Goal: Task Accomplishment & Management: Use online tool/utility

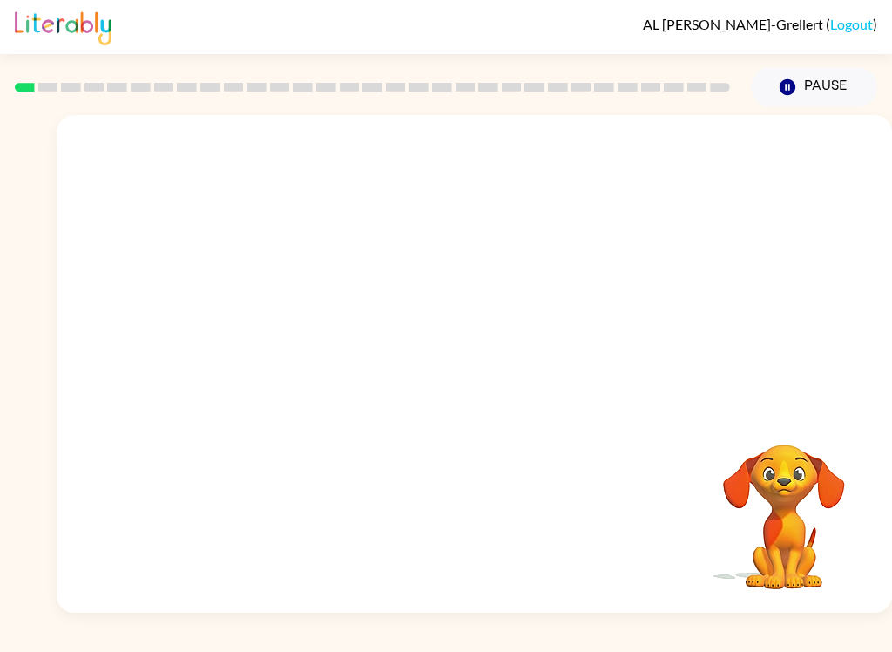
click at [807, 83] on button "Pause Pause" at bounding box center [814, 87] width 126 height 40
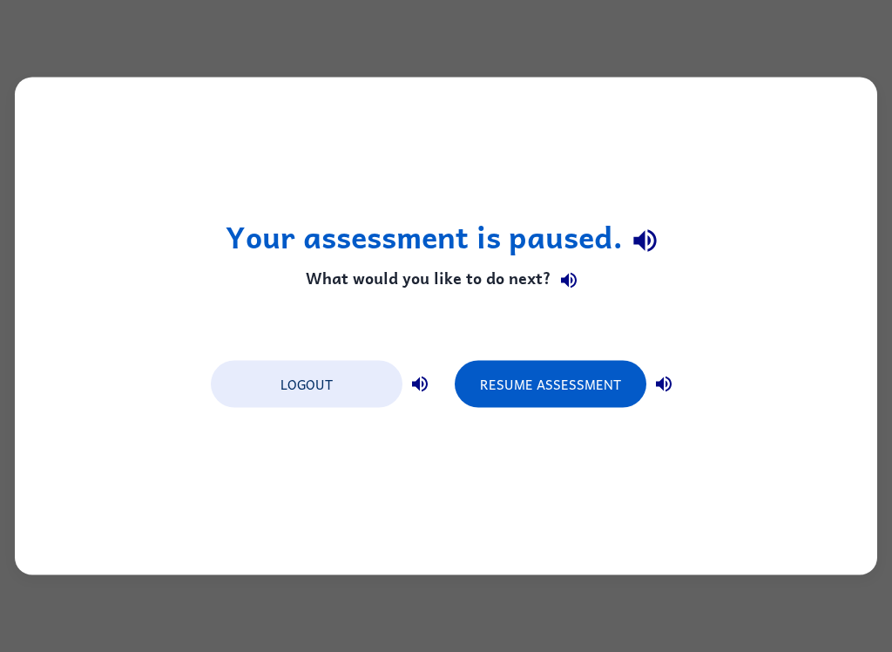
click at [609, 386] on button "Resume Assessment" at bounding box center [551, 384] width 192 height 47
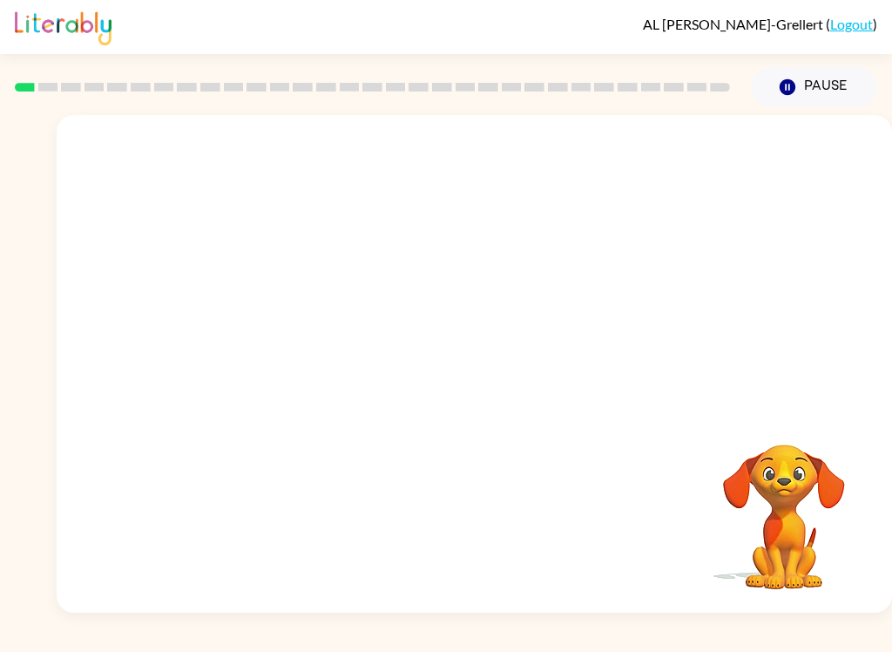
click at [125, 75] on div at bounding box center [372, 87] width 736 height 61
click at [114, 78] on div at bounding box center [372, 87] width 736 height 61
click at [164, 75] on div at bounding box center [372, 87] width 736 height 61
click at [163, 75] on div at bounding box center [372, 87] width 736 height 61
click at [121, 71] on div at bounding box center [372, 87] width 736 height 61
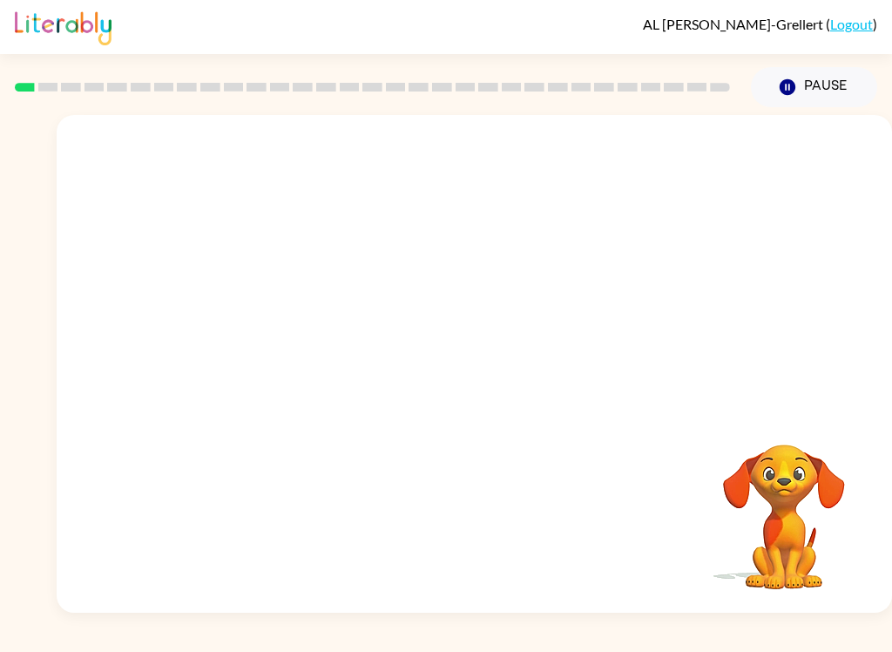
click at [121, 70] on div at bounding box center [372, 87] width 736 height 61
click at [180, 82] on div at bounding box center [372, 87] width 736 height 61
click at [179, 82] on div at bounding box center [372, 87] width 736 height 61
click at [600, 341] on div at bounding box center [474, 261] width 835 height 293
click at [435, 260] on video "Your browser must support playing .mp4 files to use Literably. Please try using…" at bounding box center [474, 261] width 835 height 293
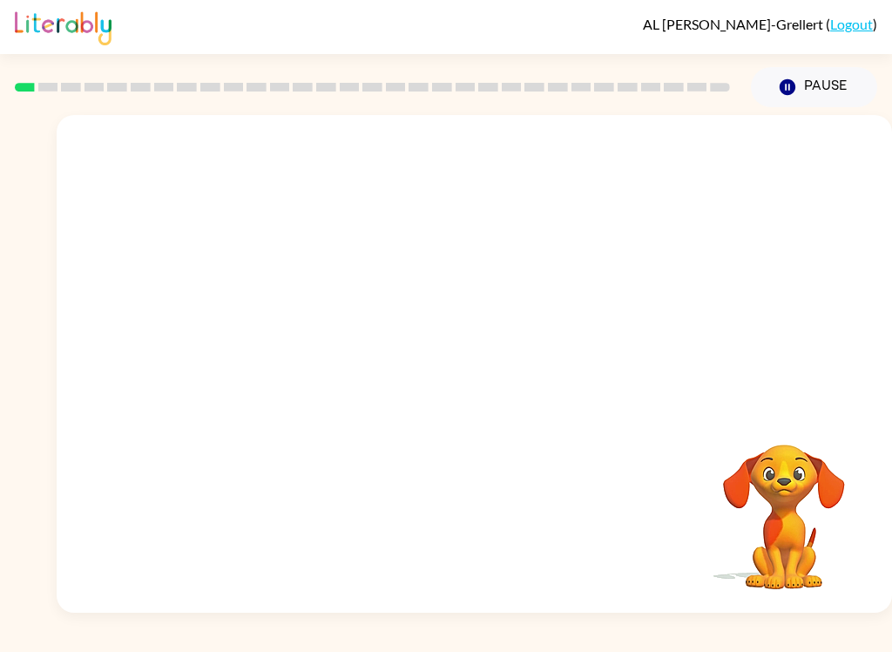
click at [425, 274] on video "Your browser must support playing .mp4 files to use Literably. Please try using…" at bounding box center [474, 261] width 835 height 293
click at [544, 321] on video "Your browser must support playing .mp4 files to use Literably. Please try using…" at bounding box center [474, 261] width 835 height 293
click at [580, 278] on video "Your browser must support playing .mp4 files to use Literably. Please try using…" at bounding box center [474, 261] width 835 height 293
click at [475, 389] on button "button" at bounding box center [474, 373] width 111 height 64
click at [776, 510] on video "Your browser must support playing .mp4 files to use Literably. Please try using…" at bounding box center [784, 504] width 174 height 174
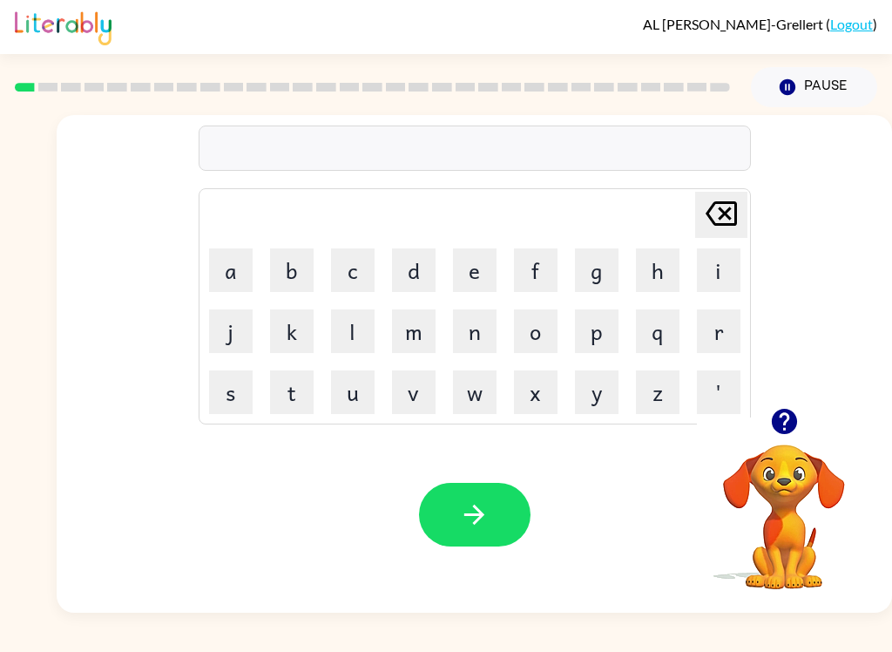
click at [302, 272] on button "b" at bounding box center [292, 270] width 44 height 44
click at [535, 332] on button "o" at bounding box center [536, 331] width 44 height 44
click at [733, 340] on button "r" at bounding box center [719, 331] width 44 height 44
click at [409, 267] on button "d" at bounding box center [414, 270] width 44 height 44
click at [468, 280] on button "e" at bounding box center [475, 270] width 44 height 44
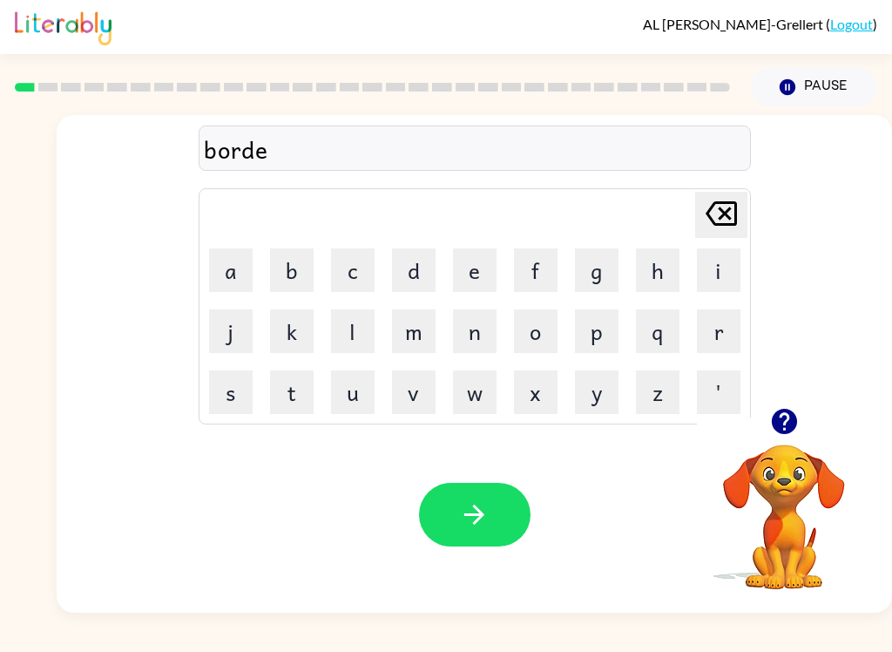
click at [732, 326] on button "r" at bounding box center [719, 331] width 44 height 44
click at [483, 496] on button "button" at bounding box center [474, 515] width 111 height 64
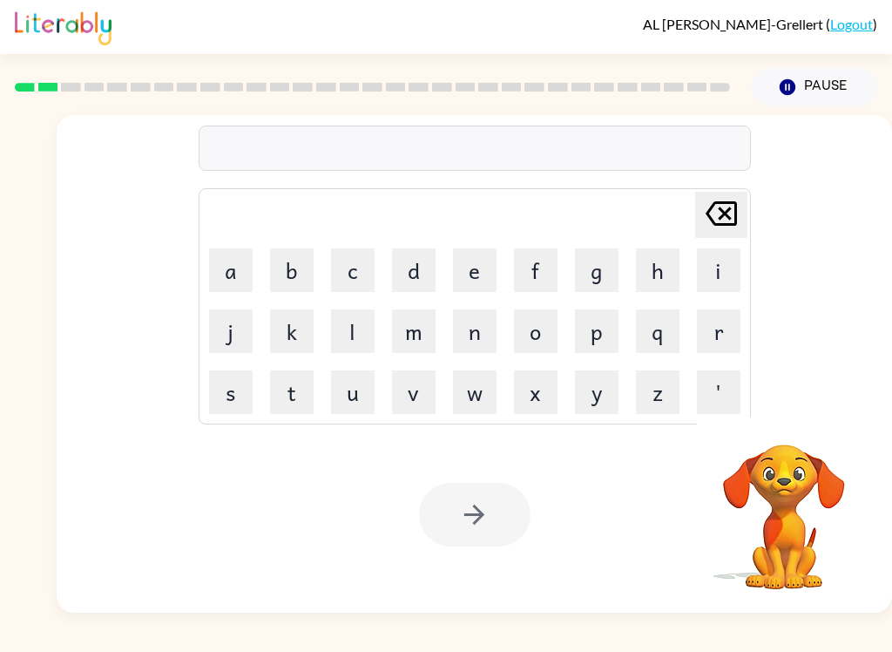
click at [360, 267] on button "c" at bounding box center [353, 270] width 44 height 44
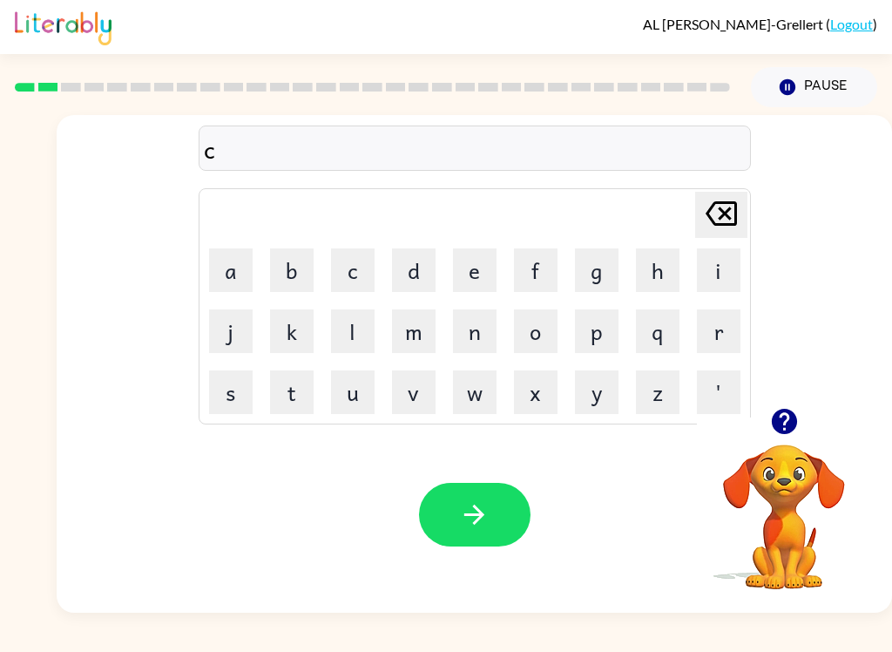
click at [538, 327] on button "o" at bounding box center [536, 331] width 44 height 44
click at [363, 388] on button "u" at bounding box center [353, 392] width 44 height 44
click at [493, 322] on button "n" at bounding box center [475, 331] width 44 height 44
click at [300, 404] on button "t" at bounding box center [292, 392] width 44 height 44
click at [465, 523] on icon "button" at bounding box center [474, 514] width 30 height 30
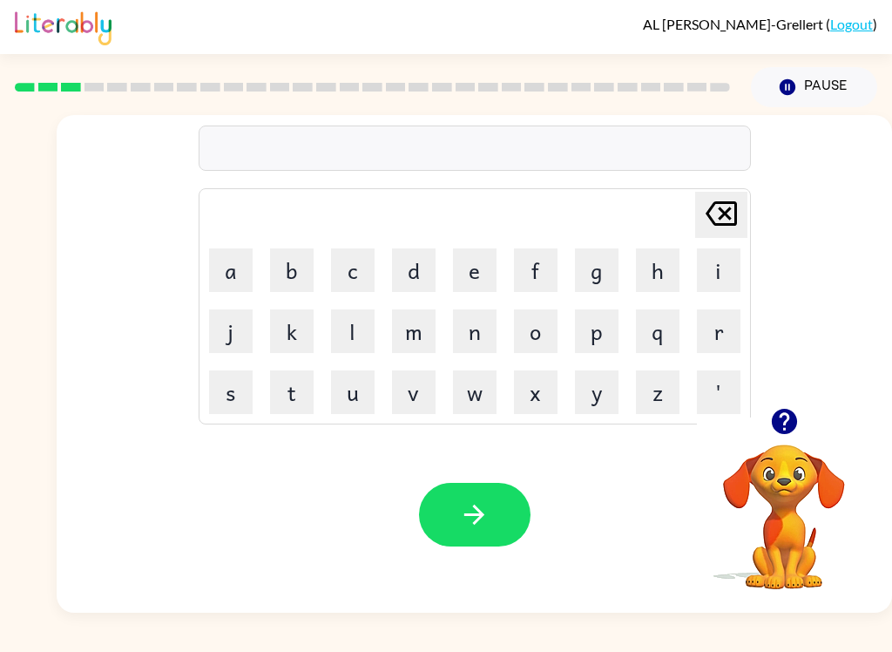
click at [367, 336] on button "l" at bounding box center [353, 331] width 44 height 44
click at [533, 343] on button "o" at bounding box center [536, 331] width 44 height 44
click at [355, 272] on button "c" at bounding box center [353, 270] width 44 height 44
click at [233, 256] on button "a" at bounding box center [231, 270] width 44 height 44
click at [282, 390] on button "t" at bounding box center [292, 392] width 44 height 44
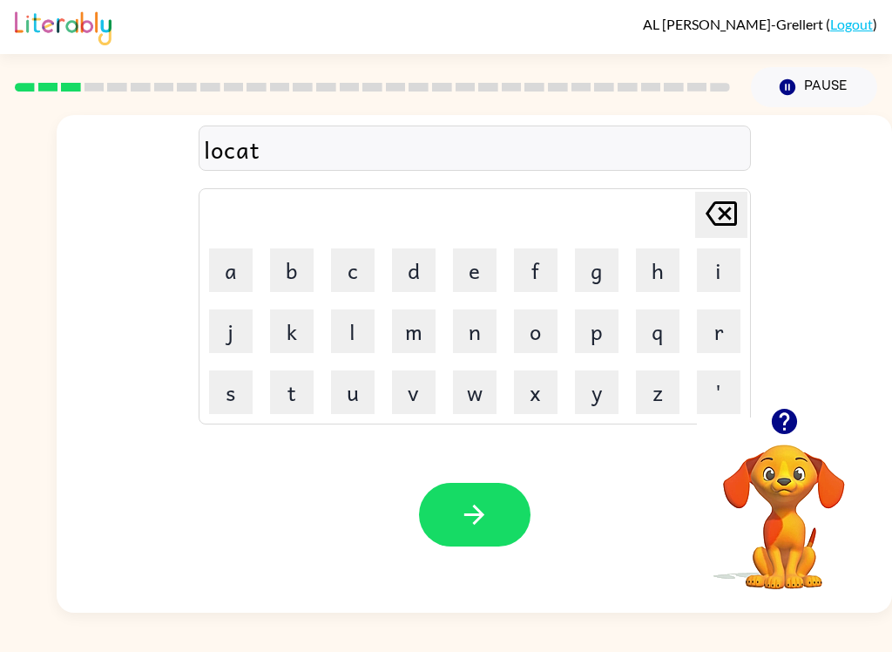
click at [478, 286] on button "e" at bounding box center [475, 270] width 44 height 44
click at [727, 209] on icon at bounding box center [721, 213] width 31 height 24
click at [734, 222] on icon at bounding box center [721, 213] width 31 height 24
click at [294, 404] on button "t" at bounding box center [292, 392] width 44 height 44
click at [480, 275] on button "e" at bounding box center [475, 270] width 44 height 44
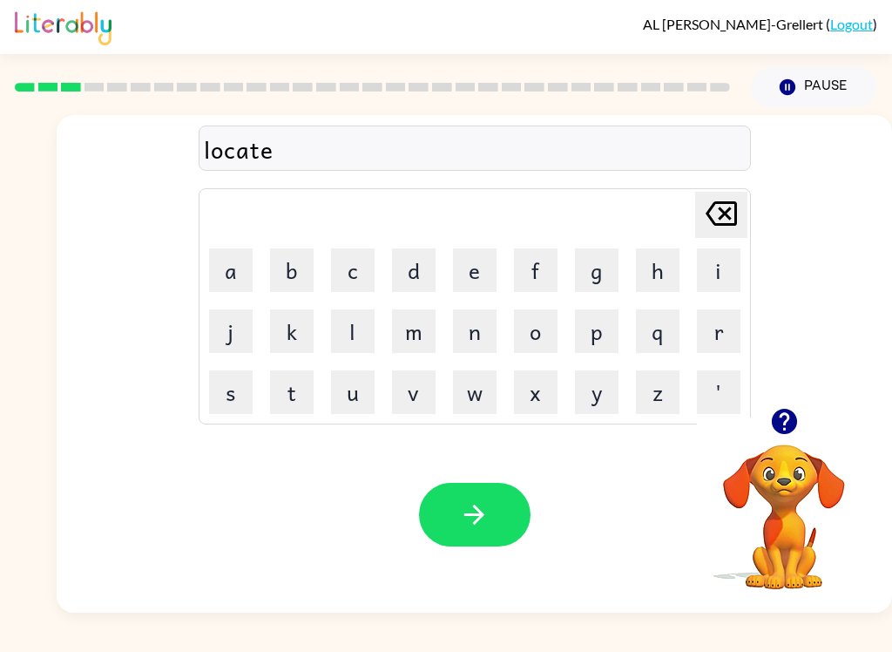
click at [733, 208] on icon "[PERSON_NAME] last character input" at bounding box center [721, 213] width 42 height 42
click at [488, 266] on button "e" at bounding box center [475, 270] width 44 height 44
click at [497, 532] on button "button" at bounding box center [474, 515] width 111 height 64
click at [306, 388] on button "t" at bounding box center [292, 392] width 44 height 44
click at [483, 395] on button "w" at bounding box center [475, 392] width 44 height 44
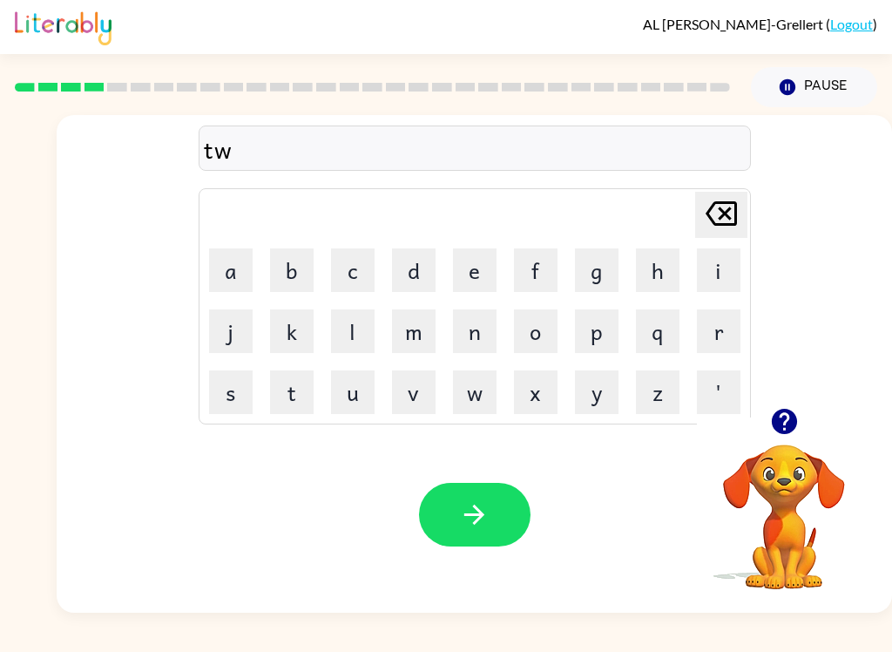
click at [699, 276] on button "i" at bounding box center [719, 270] width 44 height 44
click at [476, 330] on button "n" at bounding box center [475, 331] width 44 height 44
click at [489, 507] on icon "button" at bounding box center [474, 514] width 30 height 30
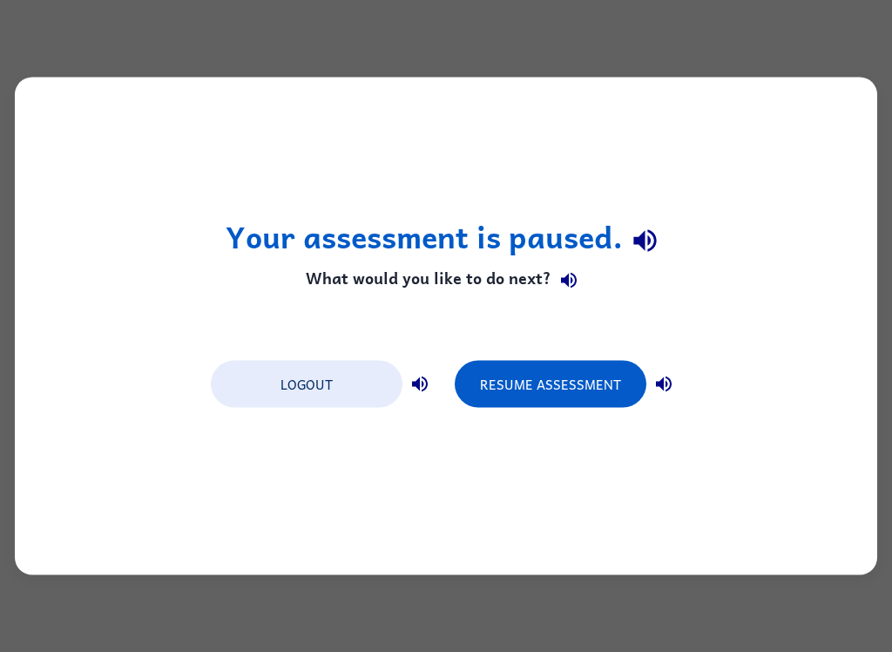
click at [600, 377] on button "Resume Assessment" at bounding box center [551, 384] width 192 height 47
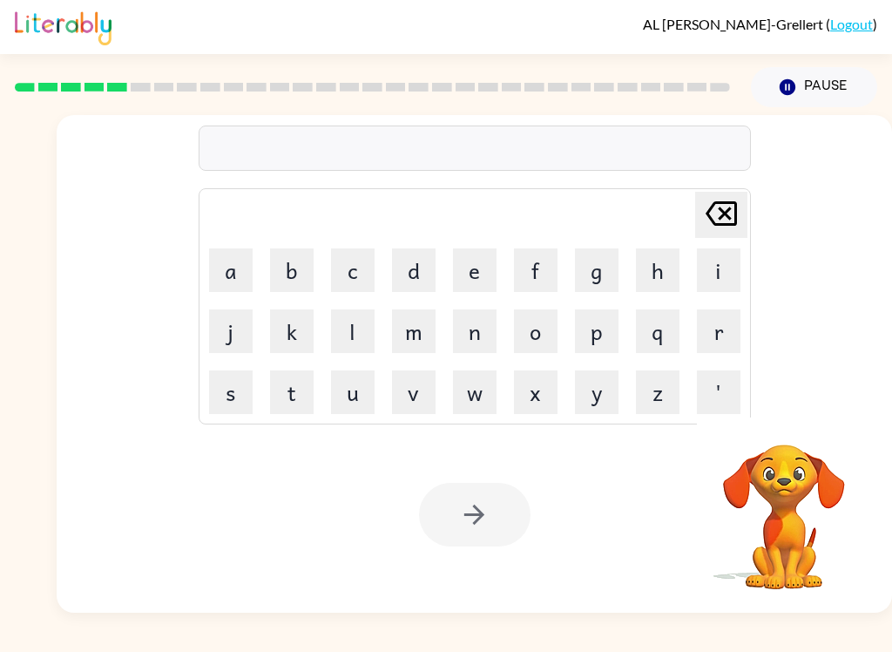
click at [733, 208] on icon "[PERSON_NAME] last character input" at bounding box center [721, 213] width 42 height 42
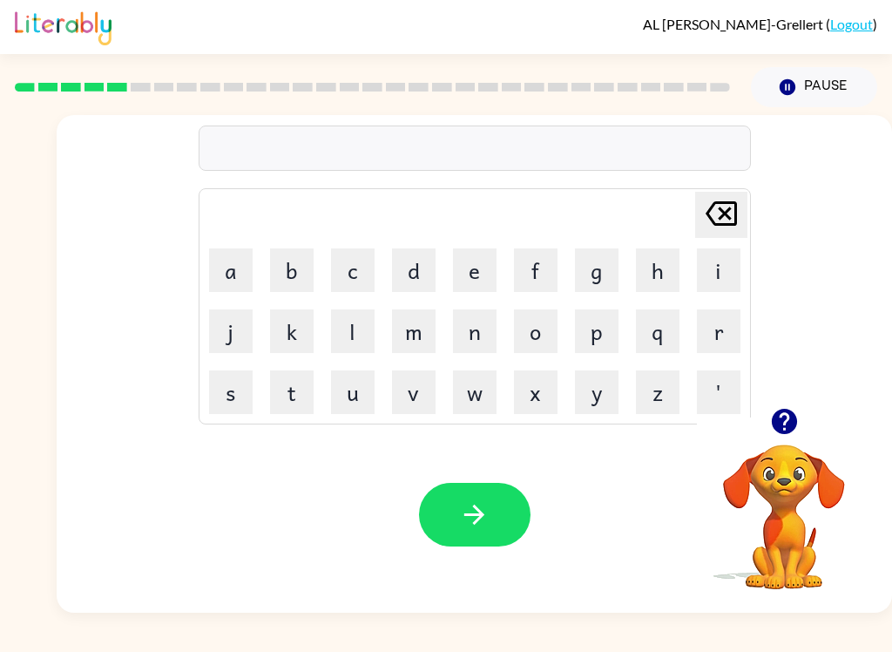
click at [489, 329] on button "n" at bounding box center [475, 331] width 44 height 44
click at [247, 260] on button "a" at bounding box center [231, 270] width 44 height 44
click at [780, 429] on icon "button" at bounding box center [783, 421] width 25 height 25
click at [719, 330] on button "r" at bounding box center [719, 331] width 44 height 44
click at [480, 266] on button "e" at bounding box center [475, 270] width 44 height 44
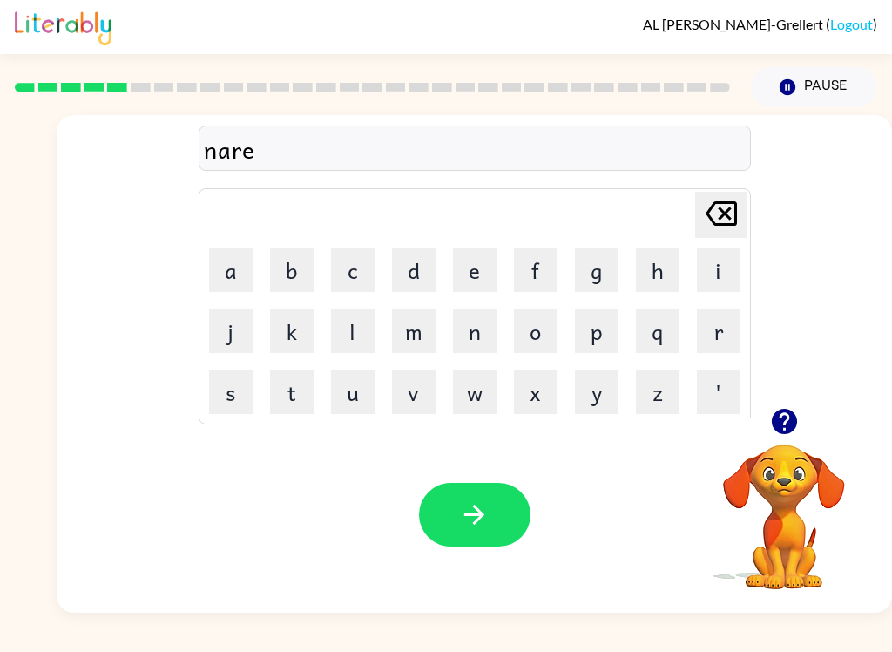
click at [353, 322] on button "l" at bounding box center [353, 331] width 44 height 44
click at [492, 288] on button "e" at bounding box center [475, 270] width 44 height 44
click at [510, 518] on button "button" at bounding box center [474, 515] width 111 height 64
click at [307, 252] on button "b" at bounding box center [292, 270] width 44 height 44
click at [486, 263] on button "e" at bounding box center [475, 270] width 44 height 44
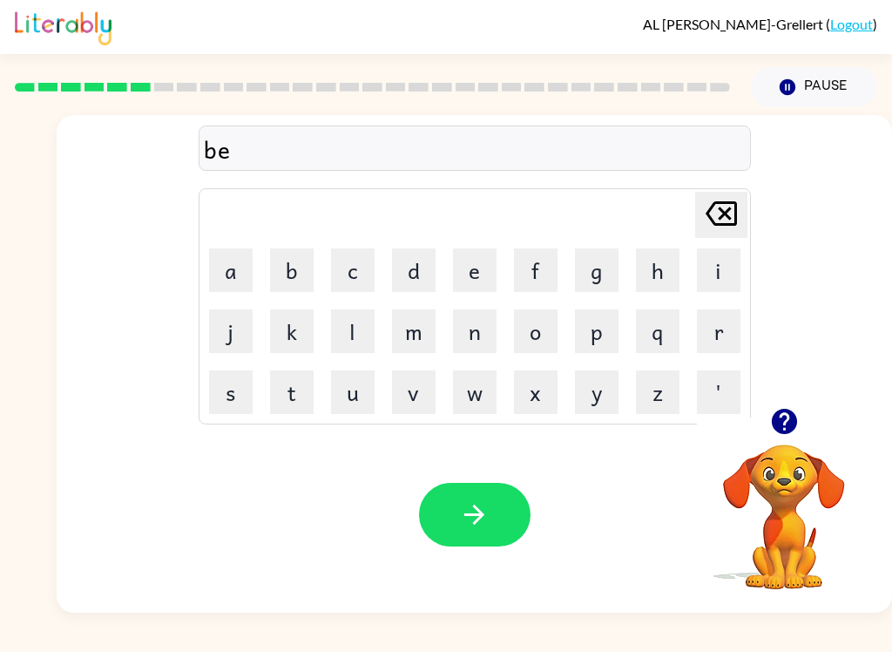
click at [669, 266] on button "h" at bounding box center [658, 270] width 44 height 44
click at [719, 273] on button "i" at bounding box center [719, 270] width 44 height 44
click at [474, 342] on button "n" at bounding box center [475, 331] width 44 height 44
click at [402, 272] on button "d" at bounding box center [414, 270] width 44 height 44
click at [469, 537] on button "button" at bounding box center [474, 515] width 111 height 64
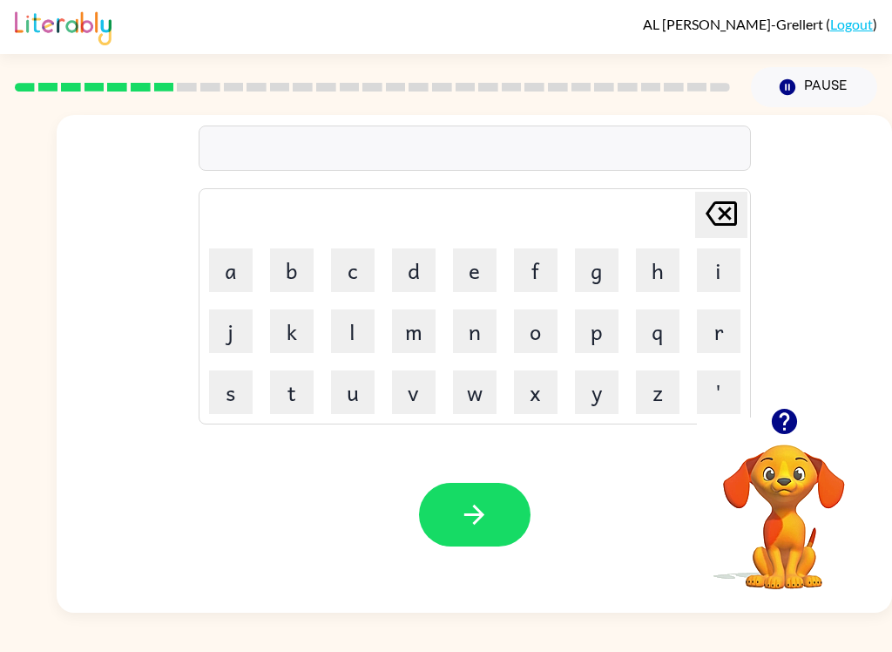
click at [279, 396] on button "t" at bounding box center [292, 392] width 44 height 44
click at [708, 321] on button "r" at bounding box center [719, 331] width 44 height 44
click at [740, 287] on button "i" at bounding box center [719, 270] width 44 height 44
click at [364, 262] on button "c" at bounding box center [353, 270] width 44 height 44
click at [296, 341] on button "k" at bounding box center [292, 331] width 44 height 44
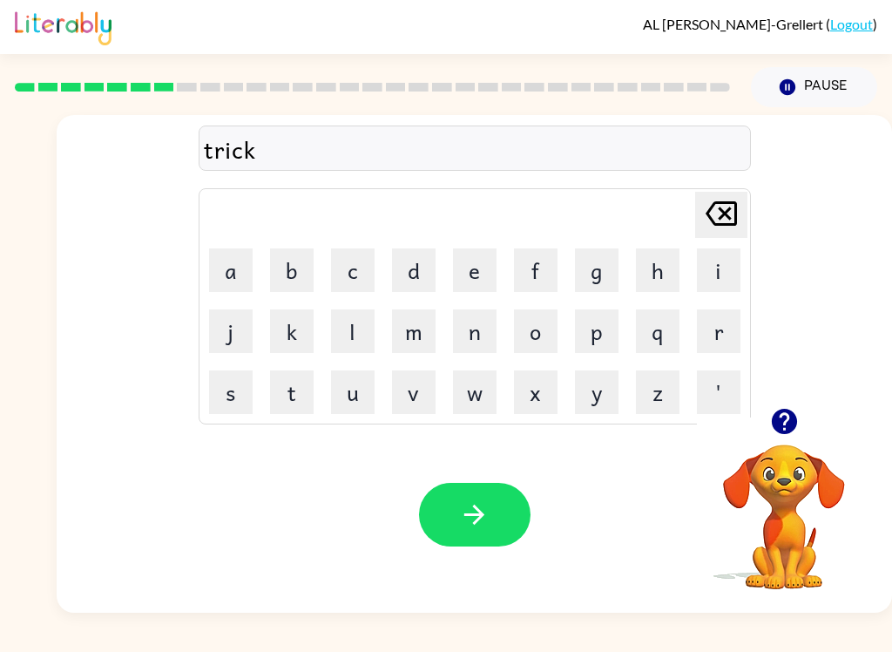
click at [355, 323] on button "l" at bounding box center [353, 331] width 44 height 44
click at [491, 268] on button "e" at bounding box center [475, 270] width 44 height 44
click at [465, 521] on icon "button" at bounding box center [474, 514] width 30 height 30
click at [416, 333] on button "m" at bounding box center [414, 331] width 44 height 44
click at [707, 273] on button "i" at bounding box center [719, 270] width 44 height 44
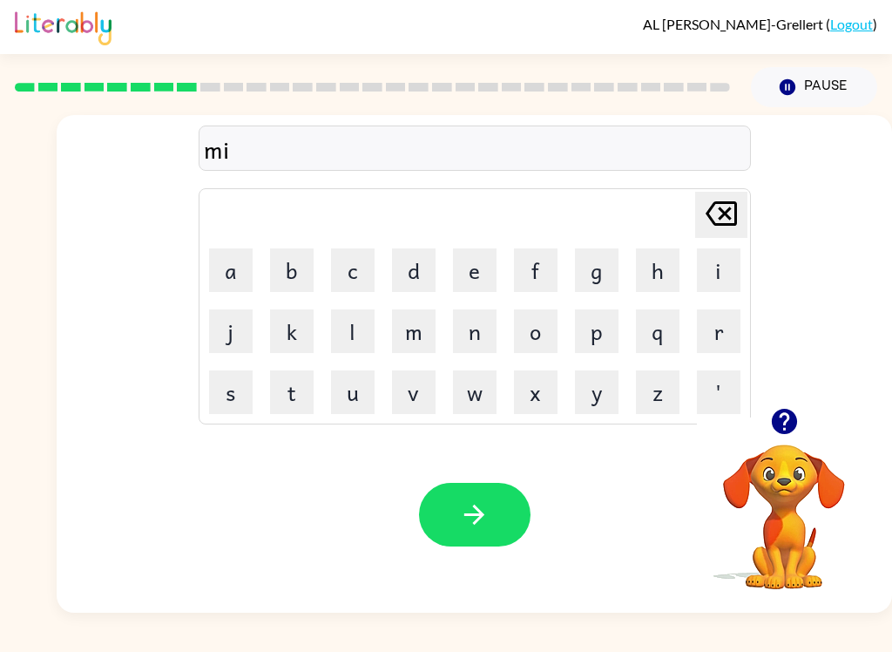
click at [717, 329] on button "r" at bounding box center [719, 331] width 44 height 44
click at [227, 260] on button "a" at bounding box center [231, 270] width 44 height 44
click at [789, 415] on icon "button" at bounding box center [783, 421] width 25 height 25
click at [359, 268] on button "c" at bounding box center [353, 270] width 44 height 44
click at [249, 255] on button "a" at bounding box center [231, 270] width 44 height 44
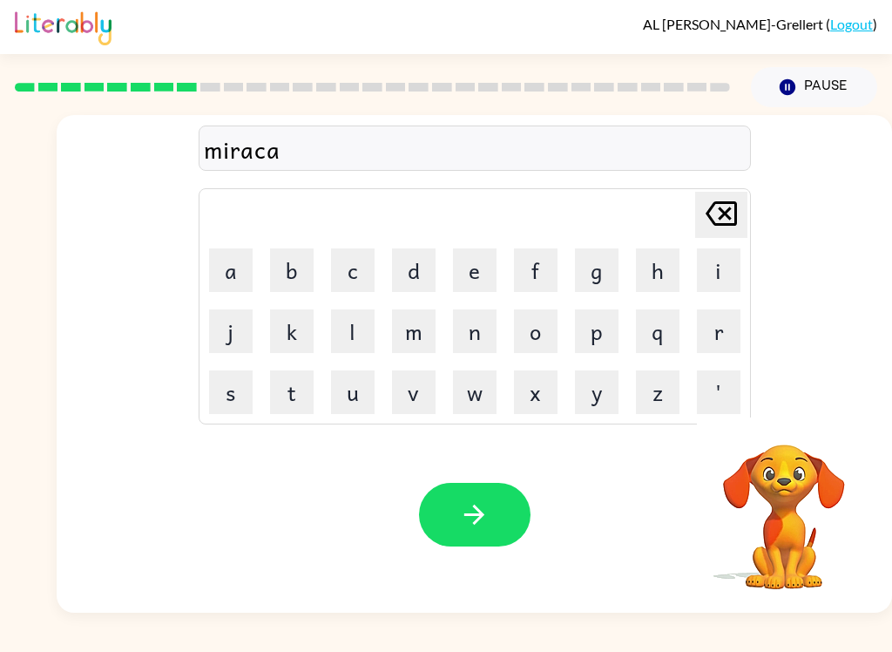
click at [345, 324] on button "l" at bounding box center [353, 331] width 44 height 44
click at [463, 510] on icon "button" at bounding box center [474, 514] width 30 height 30
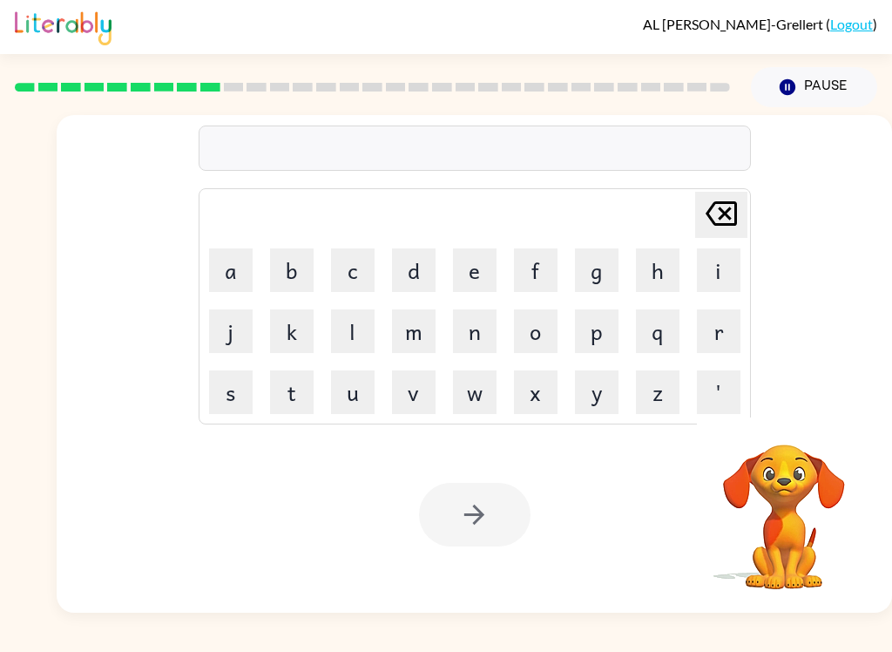
click at [473, 328] on button "n" at bounding box center [475, 331] width 44 height 44
click at [719, 274] on button "i" at bounding box center [719, 270] width 44 height 44
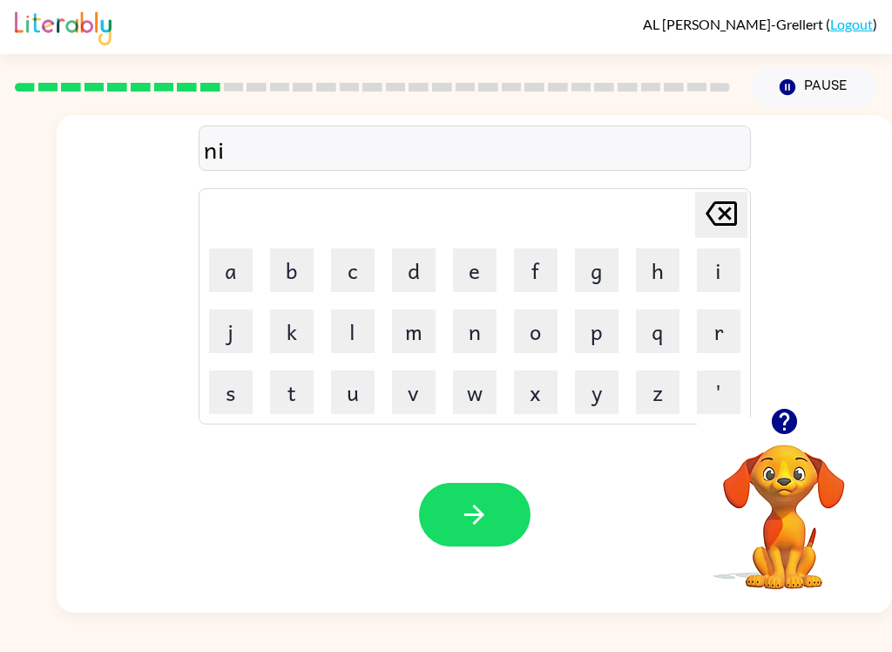
click at [293, 264] on button "b" at bounding box center [292, 270] width 44 height 44
click at [348, 332] on button "l" at bounding box center [353, 331] width 44 height 44
click at [464, 285] on button "e" at bounding box center [475, 270] width 44 height 44
click at [499, 494] on button "button" at bounding box center [474, 515] width 111 height 64
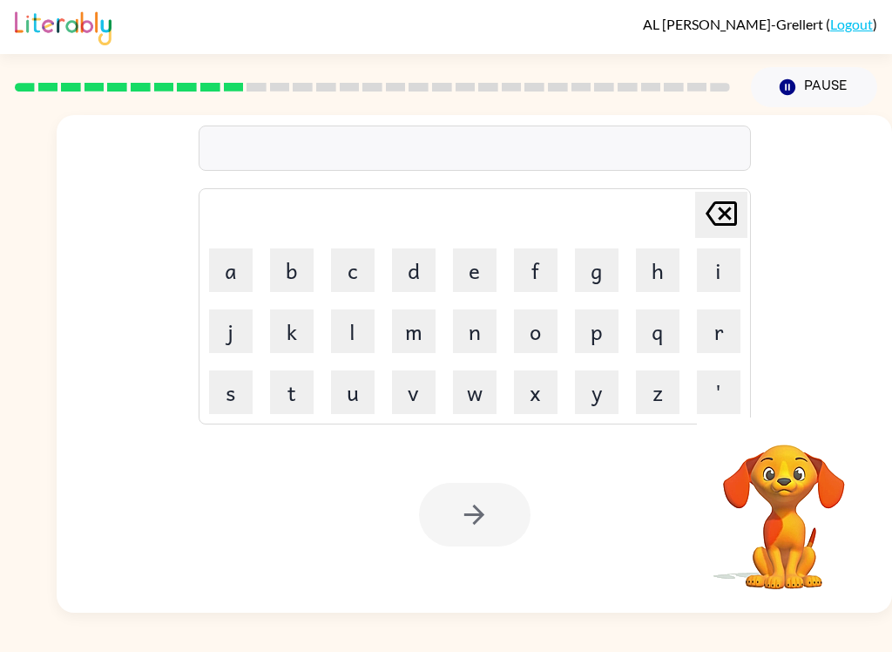
click at [361, 389] on button "u" at bounding box center [353, 392] width 44 height 44
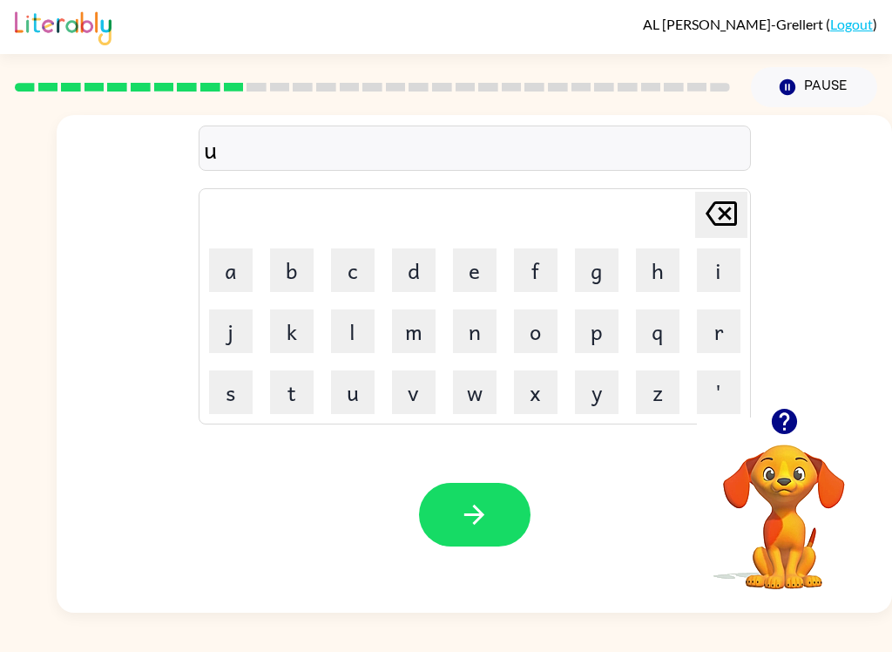
click at [474, 330] on button "n" at bounding box center [475, 331] width 44 height 44
click at [531, 265] on button "f" at bounding box center [536, 270] width 44 height 44
click at [544, 332] on button "o" at bounding box center [536, 331] width 44 height 44
click at [359, 321] on button "l" at bounding box center [353, 331] width 44 height 44
click at [415, 268] on button "d" at bounding box center [414, 270] width 44 height 44
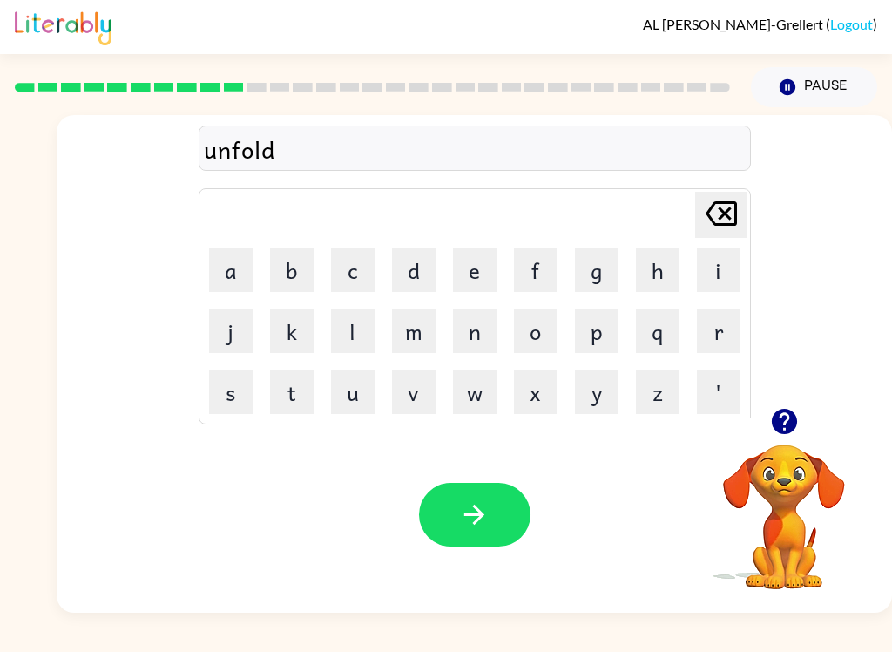
click at [489, 510] on icon "button" at bounding box center [474, 514] width 30 height 30
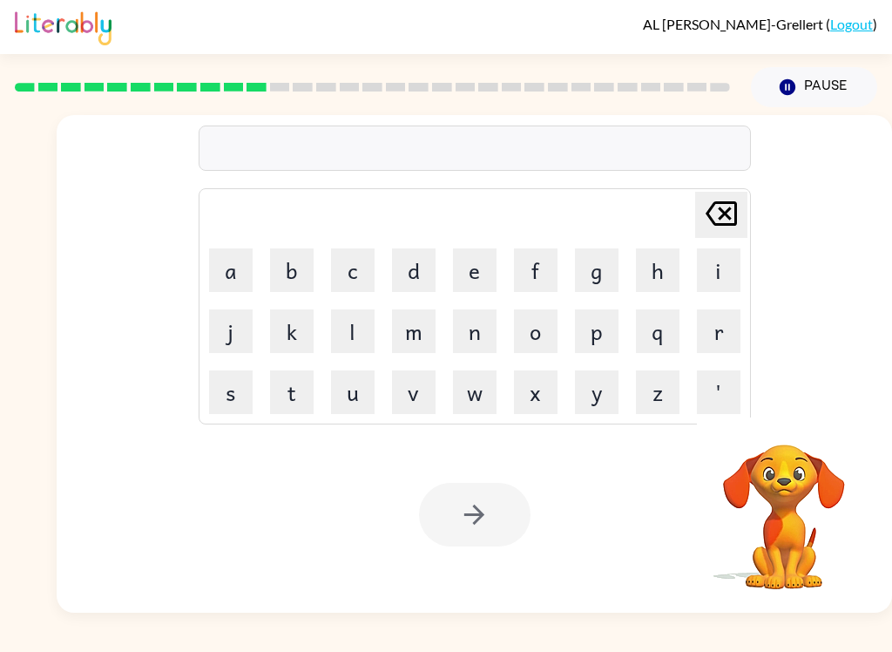
click at [420, 388] on button "v" at bounding box center [414, 392] width 44 height 44
click at [550, 313] on button "o" at bounding box center [536, 331] width 44 height 44
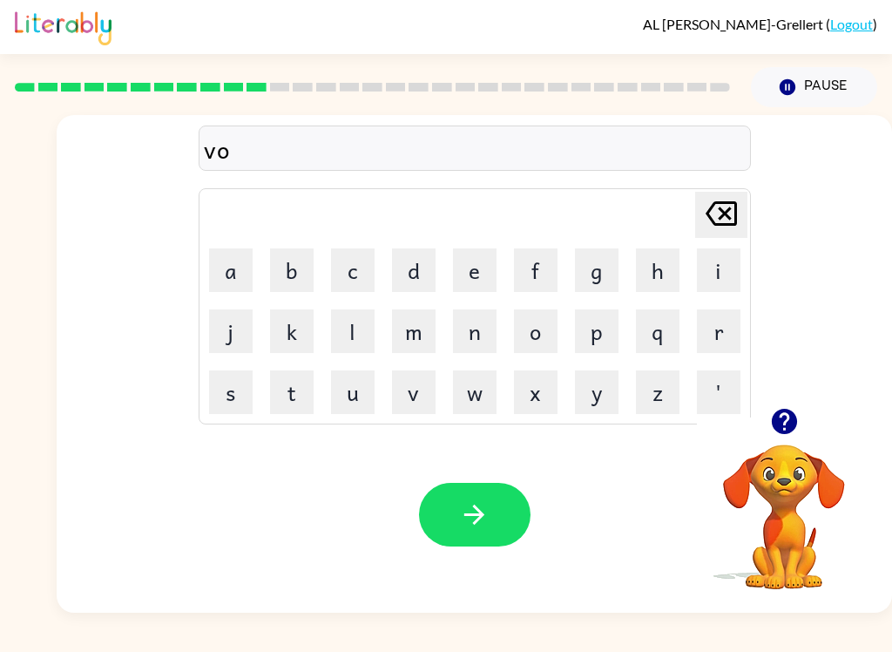
click at [283, 388] on button "t" at bounding box center [292, 392] width 44 height 44
click at [483, 266] on button "e" at bounding box center [475, 270] width 44 height 44
click at [492, 518] on button "button" at bounding box center [474, 515] width 111 height 64
click at [298, 264] on button "b" at bounding box center [292, 270] width 44 height 44
click at [469, 276] on button "e" at bounding box center [475, 270] width 44 height 44
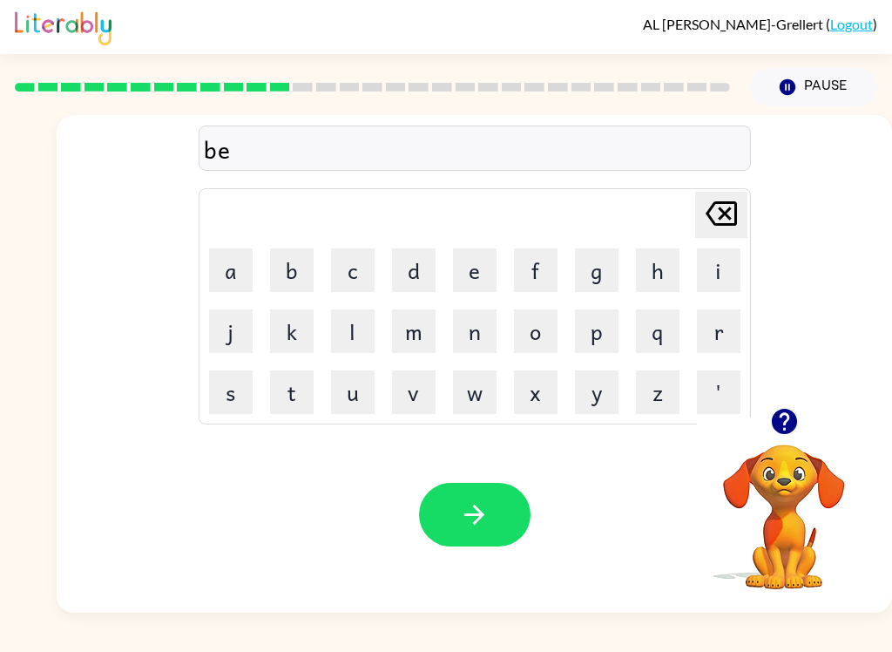
click at [423, 270] on button "d" at bounding box center [414, 270] width 44 height 44
click at [291, 394] on button "t" at bounding box center [292, 392] width 44 height 44
click at [726, 249] on button "i" at bounding box center [719, 270] width 44 height 44
click at [837, 188] on div "bedti Delete Delete last character input a b c d e f g h i j k l m n o p q r s …" at bounding box center [474, 261] width 835 height 293
click at [287, 265] on button "b" at bounding box center [292, 270] width 44 height 44
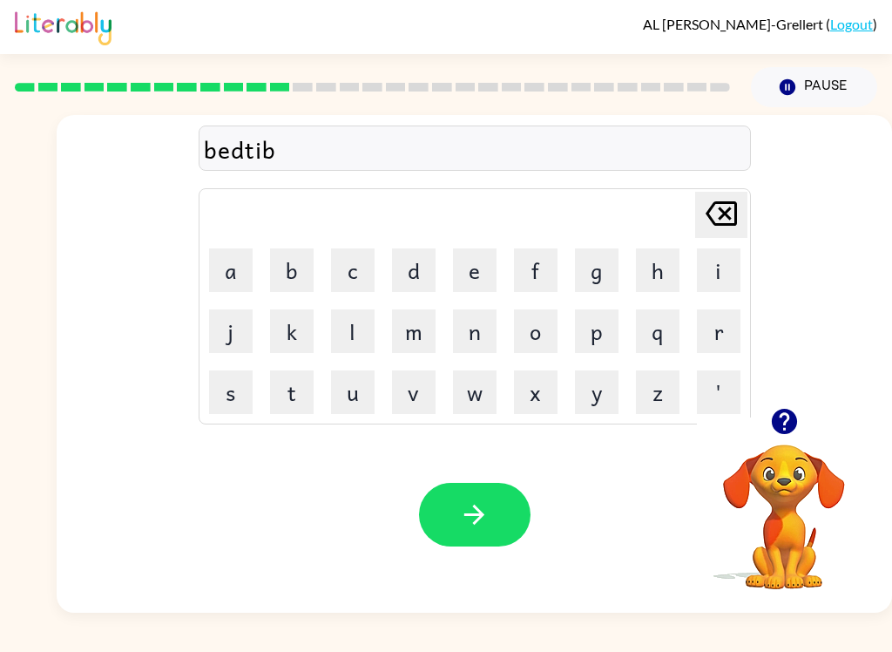
click at [90, 263] on div "bedtib Delete Delete last character input a b c d e f g h i j k l m n o p q r s…" at bounding box center [474, 261] width 835 height 293
click at [727, 219] on icon at bounding box center [721, 213] width 31 height 24
click at [414, 319] on button "m" at bounding box center [414, 331] width 44 height 44
click at [455, 267] on button "e" at bounding box center [475, 270] width 44 height 44
click at [475, 498] on button "button" at bounding box center [474, 515] width 111 height 64
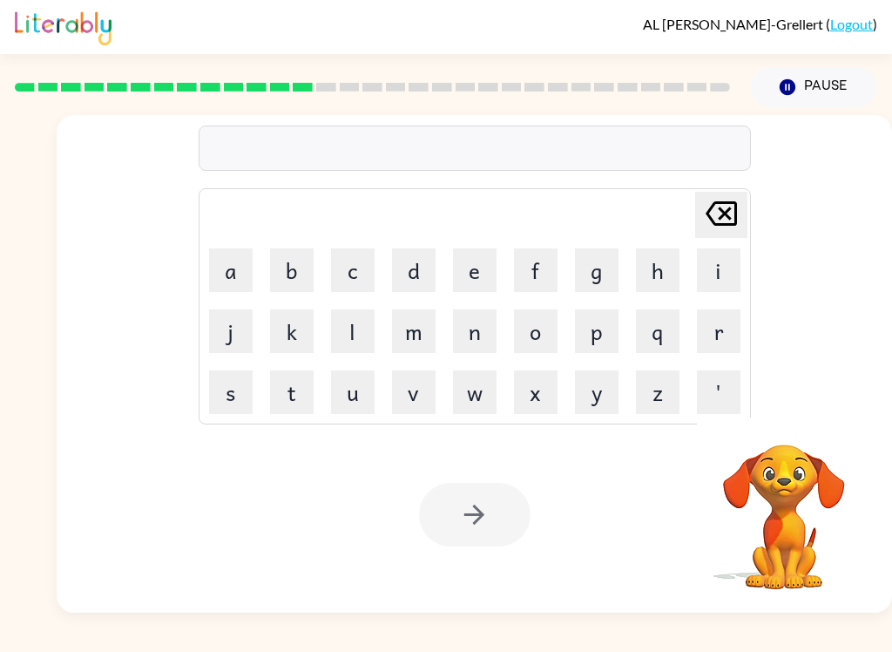
click at [543, 273] on button "f" at bounding box center [536, 270] width 44 height 44
click at [721, 269] on button "i" at bounding box center [719, 270] width 44 height 44
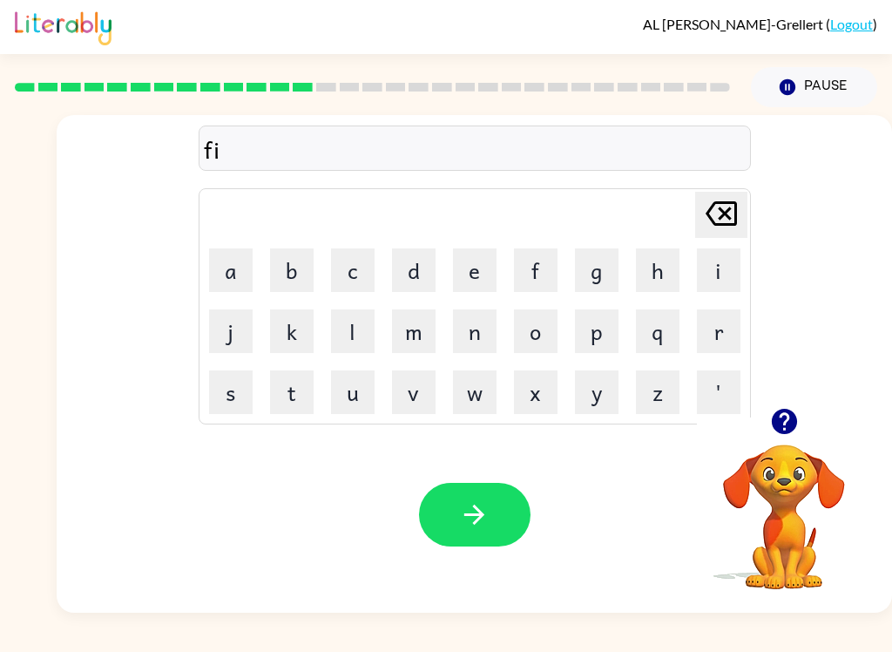
click at [599, 267] on button "g" at bounding box center [597, 270] width 44 height 44
click at [669, 251] on button "h" at bounding box center [658, 270] width 44 height 44
click at [281, 411] on button "t" at bounding box center [292, 392] width 44 height 44
click at [733, 213] on icon "[PERSON_NAME] last character input" at bounding box center [721, 213] width 42 height 42
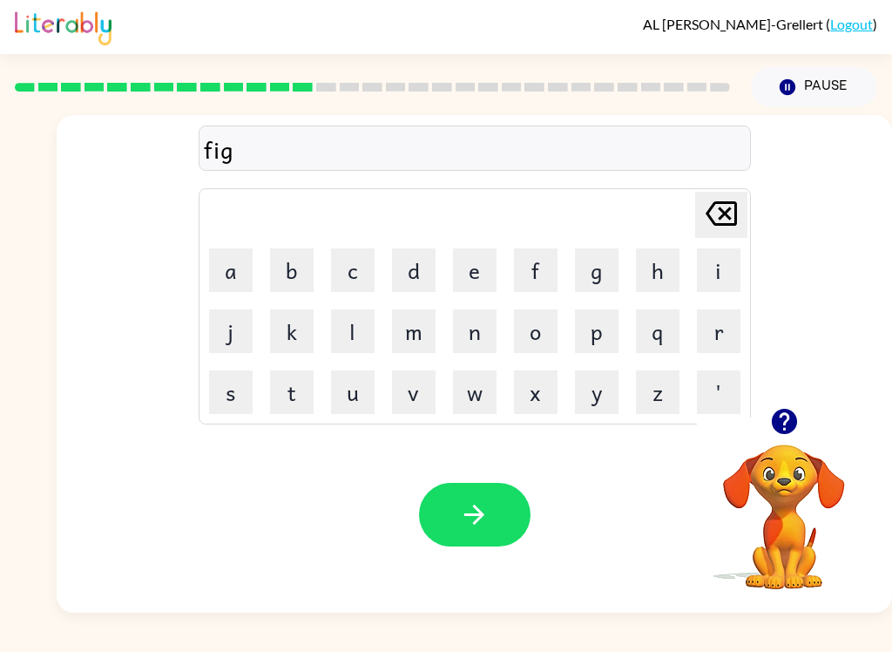
click at [736, 212] on icon at bounding box center [721, 213] width 31 height 24
click at [293, 394] on button "t" at bounding box center [292, 392] width 44 height 44
click at [479, 328] on button "n" at bounding box center [475, 331] width 44 height 44
click at [484, 264] on button "e" at bounding box center [475, 270] width 44 height 44
click at [244, 411] on button "s" at bounding box center [231, 392] width 44 height 44
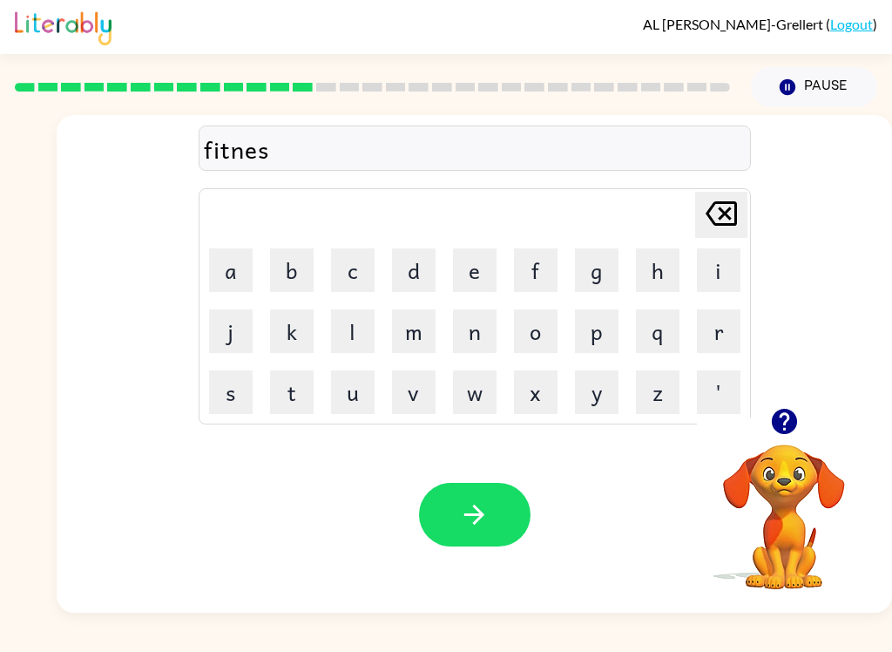
click at [243, 411] on button "s" at bounding box center [231, 392] width 44 height 44
click at [482, 522] on icon "button" at bounding box center [474, 514] width 30 height 30
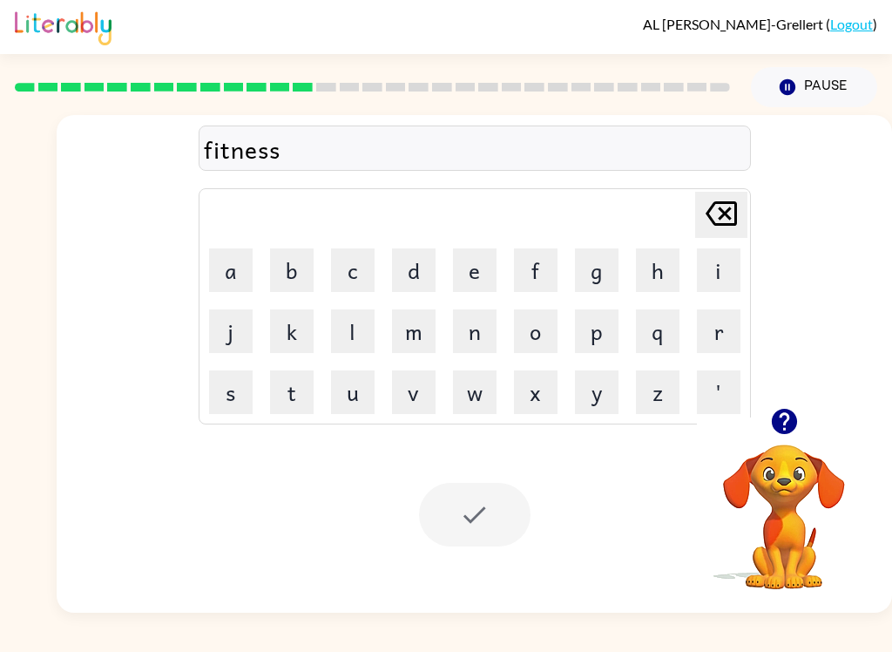
click at [857, 199] on div "fitness [PERSON_NAME] last character input a b c d e f g h i j k l m n o p q r …" at bounding box center [474, 261] width 835 height 293
click at [744, 210] on button "[PERSON_NAME] last character input" at bounding box center [721, 215] width 52 height 46
click at [740, 206] on icon "[PERSON_NAME] last character input" at bounding box center [721, 213] width 42 height 42
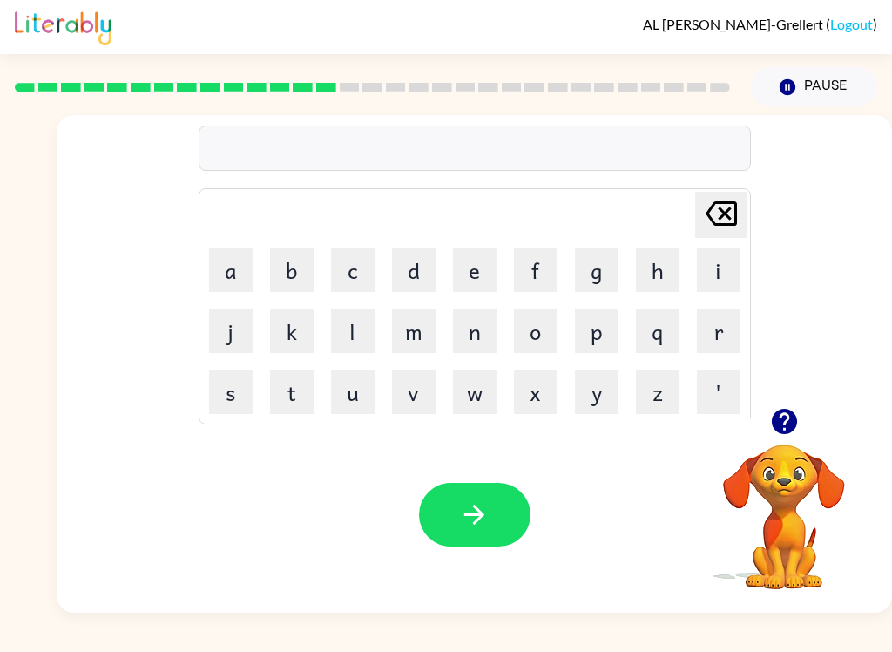
click at [730, 210] on icon at bounding box center [721, 213] width 31 height 24
click at [726, 214] on icon at bounding box center [721, 213] width 31 height 24
click at [727, 214] on icon "[PERSON_NAME] last character input" at bounding box center [721, 213] width 42 height 42
click at [727, 201] on icon "[PERSON_NAME] last character input" at bounding box center [721, 213] width 42 height 42
click at [784, 433] on icon "button" at bounding box center [783, 421] width 25 height 25
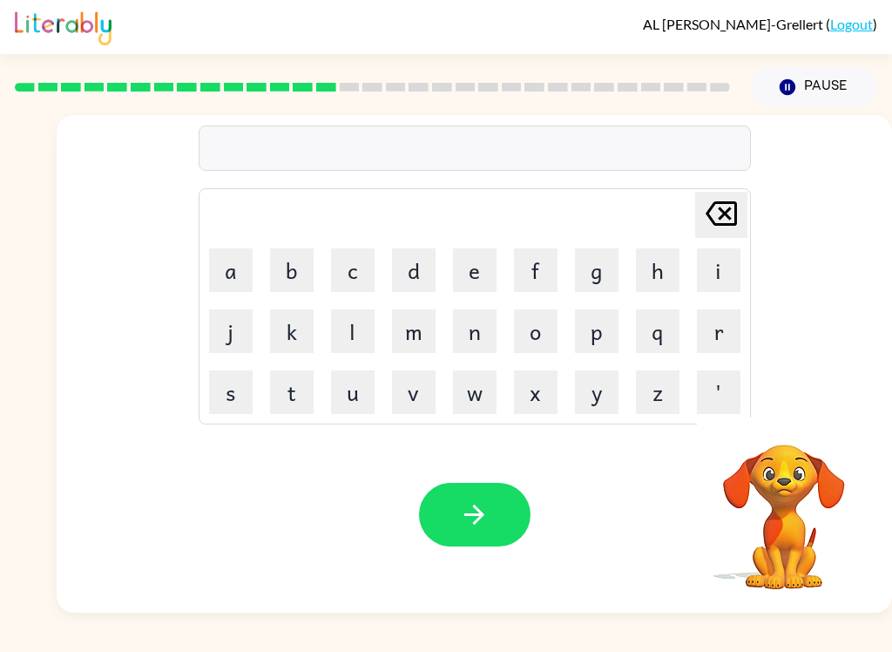
click at [424, 275] on button "d" at bounding box center [414, 270] width 44 height 44
click at [252, 253] on button "a" at bounding box center [231, 270] width 44 height 44
click at [361, 337] on button "l" at bounding box center [353, 331] width 44 height 44
click at [237, 263] on button "a" at bounding box center [231, 270] width 44 height 44
click at [600, 410] on button "y" at bounding box center [597, 392] width 44 height 44
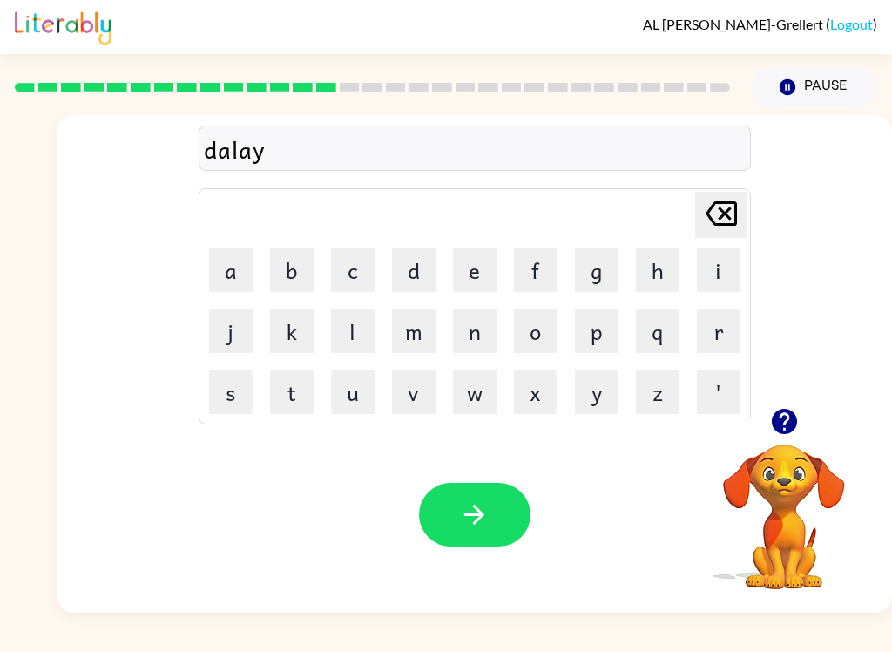
click at [494, 469] on div "Your browser must support playing .mp4 files to use Literably. Please try using…" at bounding box center [474, 514] width 835 height 196
click at [495, 510] on button "button" at bounding box center [474, 515] width 111 height 64
click at [785, 414] on icon "button" at bounding box center [784, 421] width 30 height 30
click at [276, 383] on button "t" at bounding box center [292, 392] width 44 height 44
click at [354, 385] on button "u" at bounding box center [353, 392] width 44 height 44
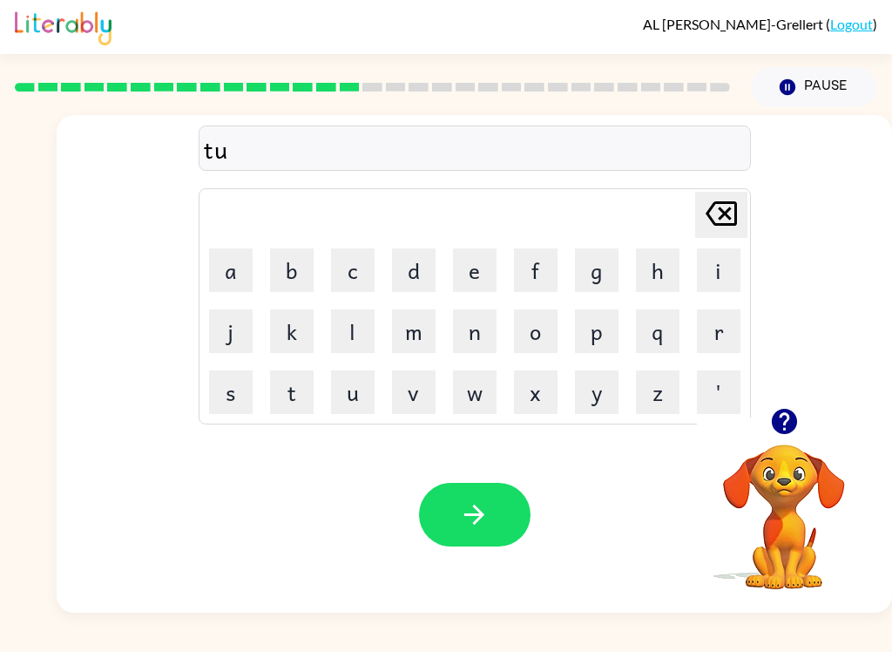
click at [779, 426] on icon "button" at bounding box center [783, 421] width 25 height 25
click at [703, 331] on button "r" at bounding box center [719, 331] width 44 height 44
click at [392, 315] on button "m" at bounding box center [414, 331] width 44 height 44
click at [444, 542] on button "button" at bounding box center [474, 515] width 111 height 64
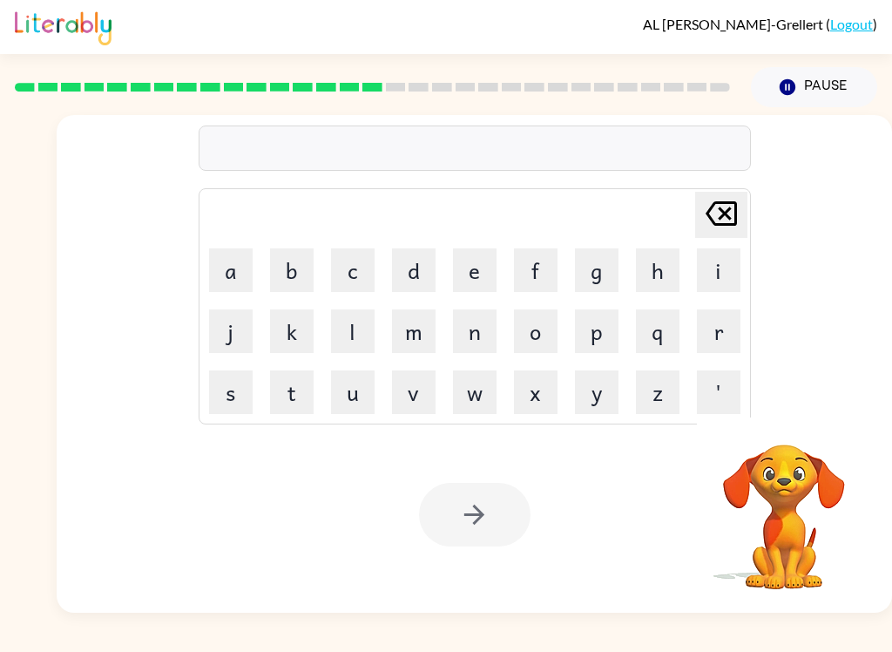
click at [246, 396] on button "s" at bounding box center [231, 392] width 44 height 44
click at [489, 263] on button "e" at bounding box center [475, 270] width 44 height 44
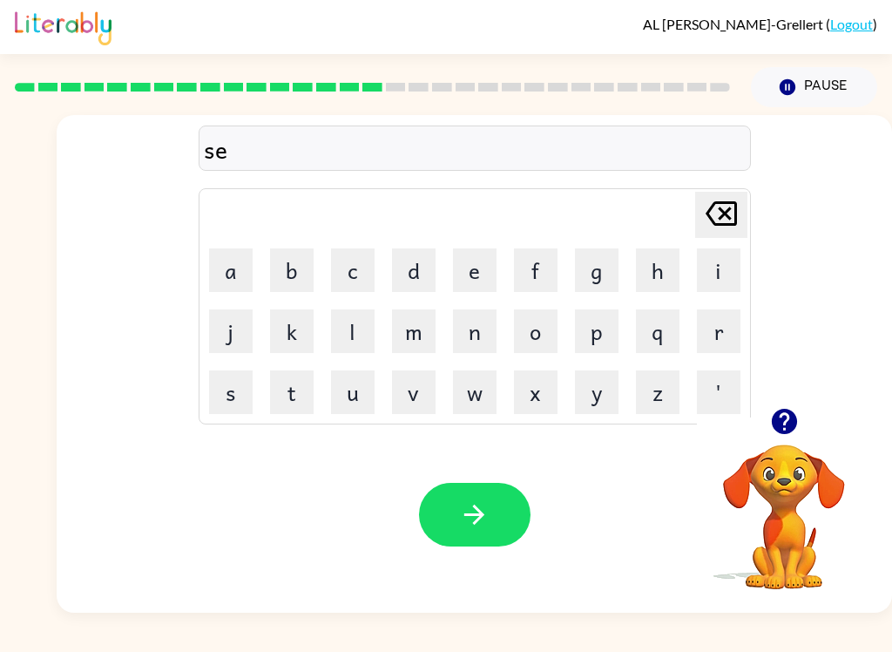
click at [341, 404] on button "u" at bounding box center [353, 392] width 44 height 44
click at [740, 195] on icon "[PERSON_NAME] last character input" at bounding box center [721, 213] width 42 height 42
click at [287, 392] on button "t" at bounding box center [292, 392] width 44 height 44
click at [483, 531] on button "button" at bounding box center [474, 515] width 111 height 64
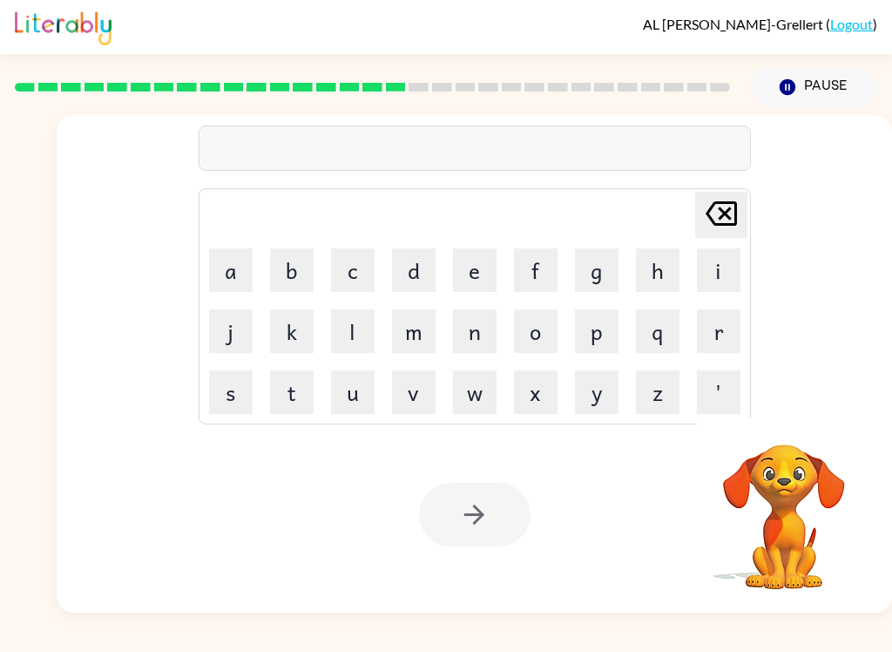
click at [289, 260] on button "b" at bounding box center [292, 270] width 44 height 44
click at [725, 336] on button "r" at bounding box center [719, 331] width 44 height 44
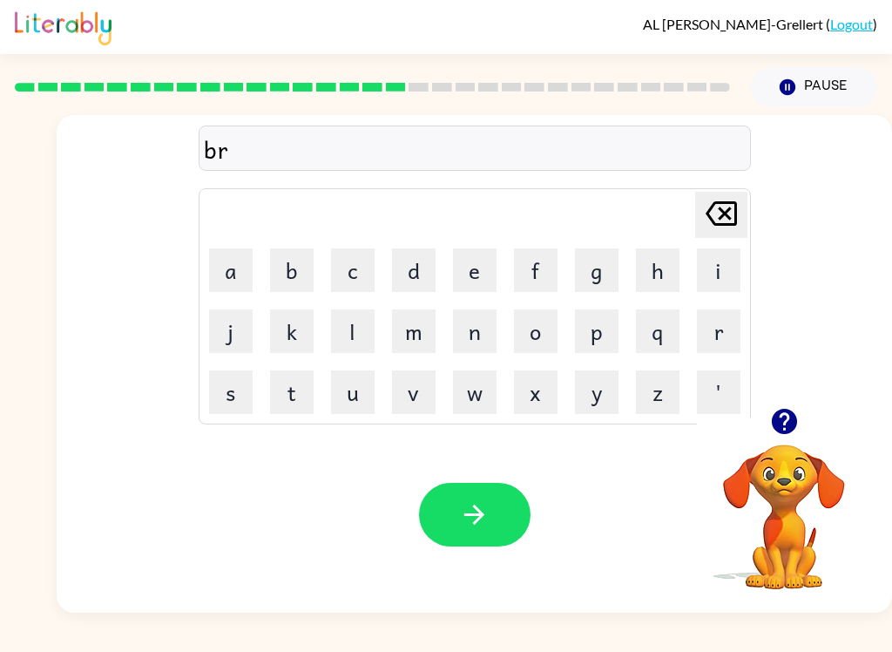
click at [716, 267] on button "i" at bounding box center [719, 270] width 44 height 44
click at [419, 318] on button "m" at bounding box center [414, 331] width 44 height 44
click at [703, 278] on button "i" at bounding box center [719, 270] width 44 height 44
click at [483, 321] on button "n" at bounding box center [475, 331] width 44 height 44
click at [605, 259] on button "g" at bounding box center [597, 270] width 44 height 44
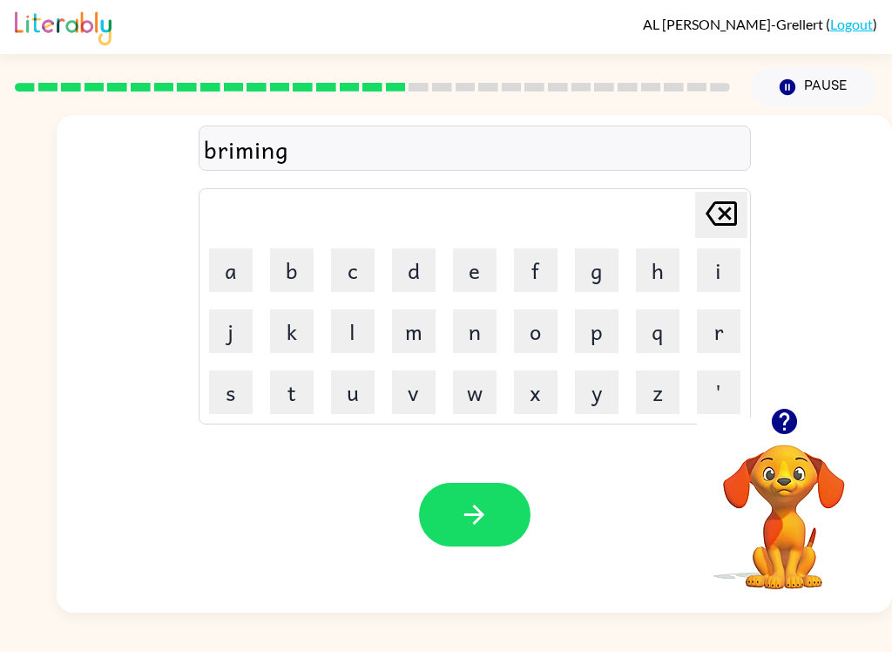
click at [494, 515] on button "button" at bounding box center [474, 515] width 111 height 64
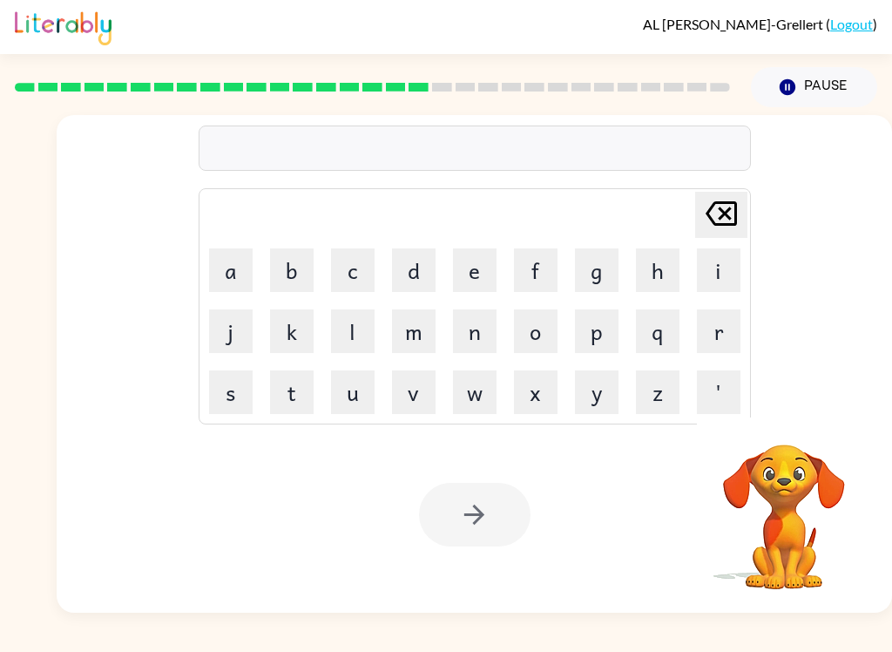
click at [600, 329] on button "p" at bounding box center [597, 331] width 44 height 44
click at [361, 320] on button "l" at bounding box center [353, 331] width 44 height 44
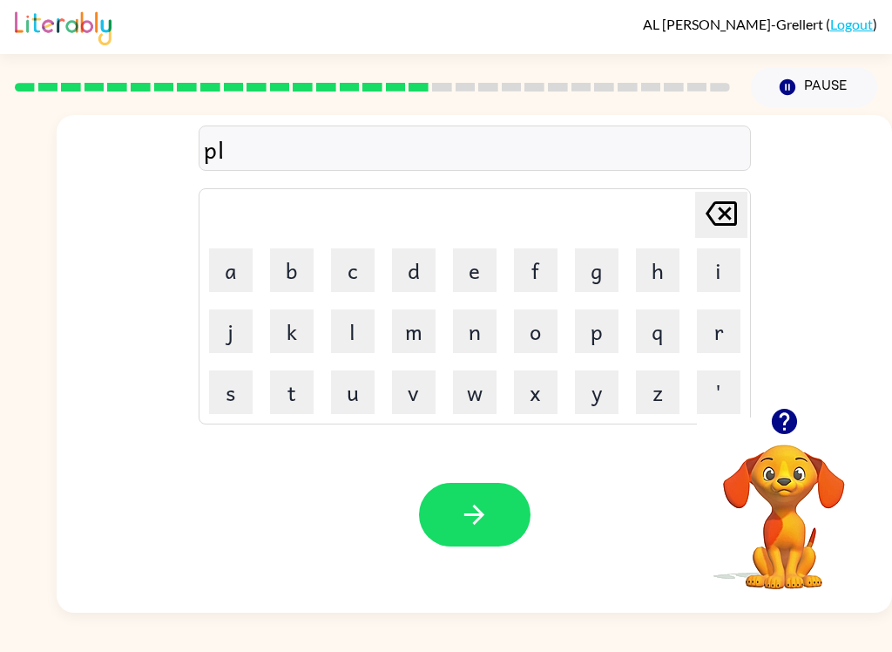
click at [237, 269] on button "a" at bounding box center [231, 270] width 44 height 44
click at [227, 412] on button "s" at bounding box center [231, 392] width 44 height 44
click at [299, 388] on button "t" at bounding box center [292, 392] width 44 height 44
click at [371, 269] on button "c" at bounding box center [353, 270] width 44 height 44
click at [724, 204] on icon at bounding box center [721, 213] width 31 height 24
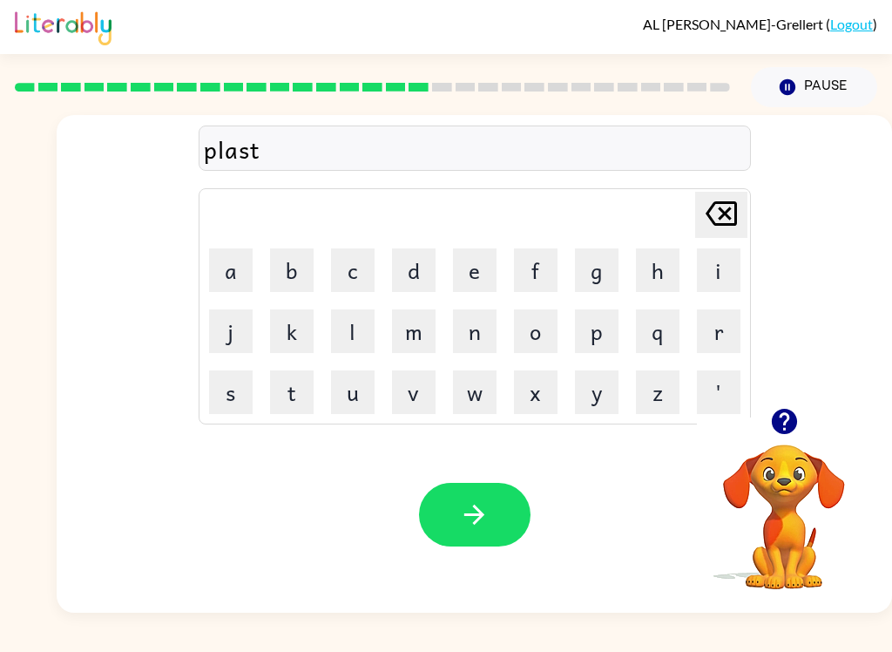
click at [713, 265] on button "i" at bounding box center [719, 270] width 44 height 44
click at [337, 252] on button "c" at bounding box center [353, 270] width 44 height 44
click at [449, 493] on button "button" at bounding box center [474, 515] width 111 height 64
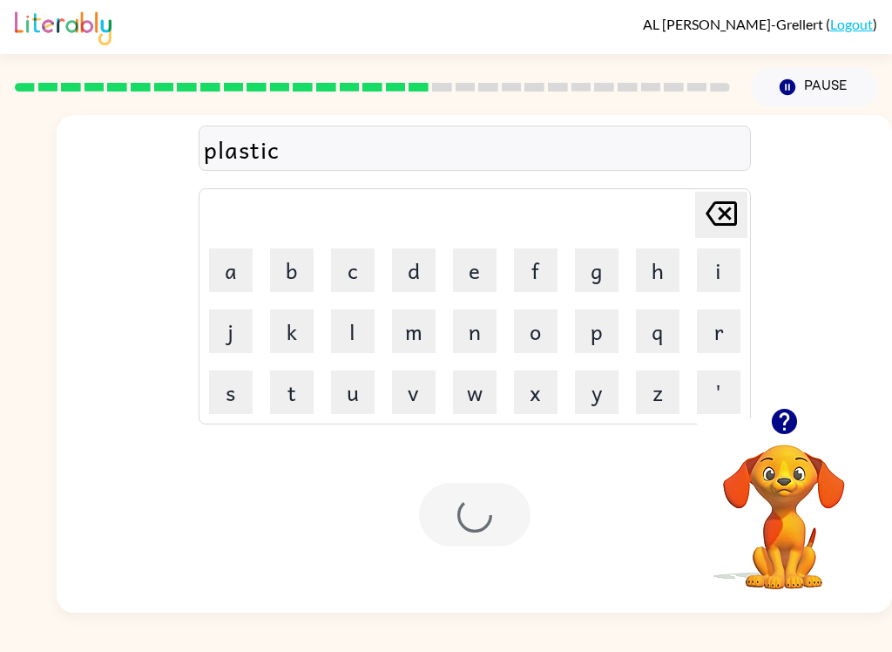
click at [448, 493] on div at bounding box center [474, 515] width 111 height 64
click at [469, 533] on div at bounding box center [474, 515] width 111 height 64
click at [449, 518] on div at bounding box center [474, 515] width 111 height 64
click at [410, 270] on button "d" at bounding box center [414, 270] width 44 height 44
click at [713, 270] on button "i" at bounding box center [719, 270] width 44 height 44
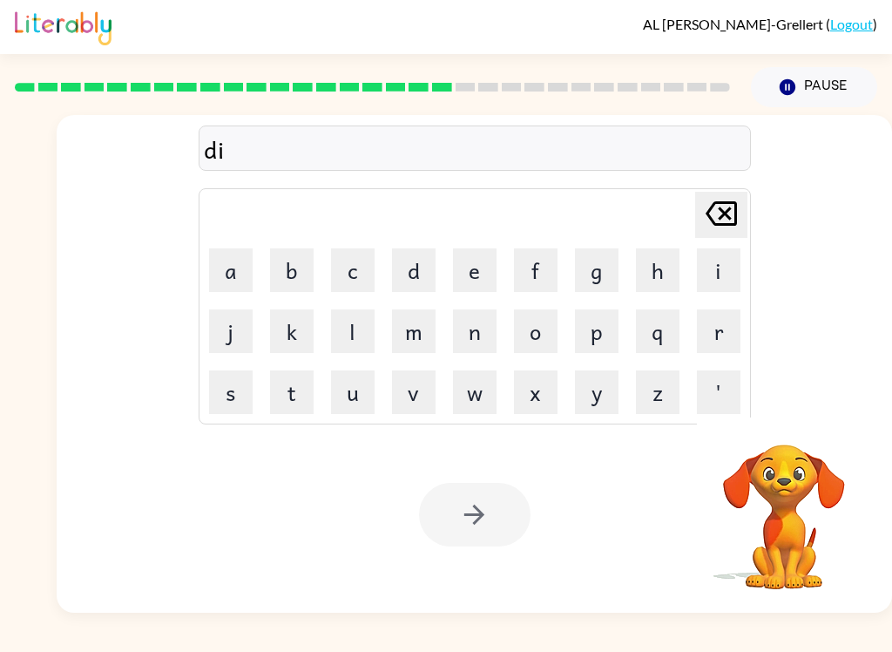
click at [239, 390] on button "s" at bounding box center [231, 392] width 44 height 44
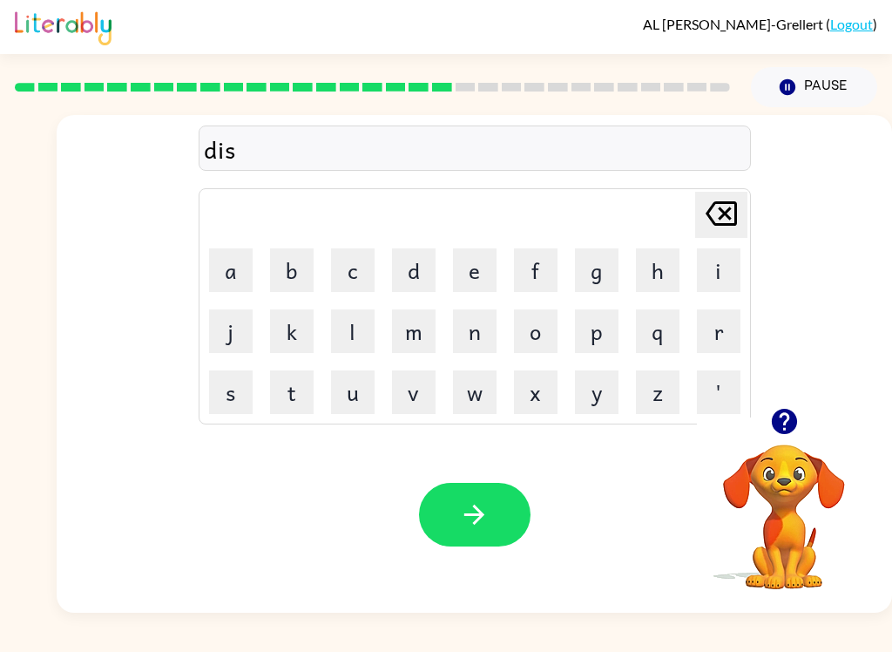
click at [597, 326] on button "p" at bounding box center [597, 331] width 44 height 44
click at [352, 323] on button "l" at bounding box center [353, 331] width 44 height 44
click at [245, 253] on button "a" at bounding box center [231, 270] width 44 height 44
click at [599, 389] on button "y" at bounding box center [597, 392] width 44 height 44
click at [493, 512] on button "button" at bounding box center [474, 515] width 111 height 64
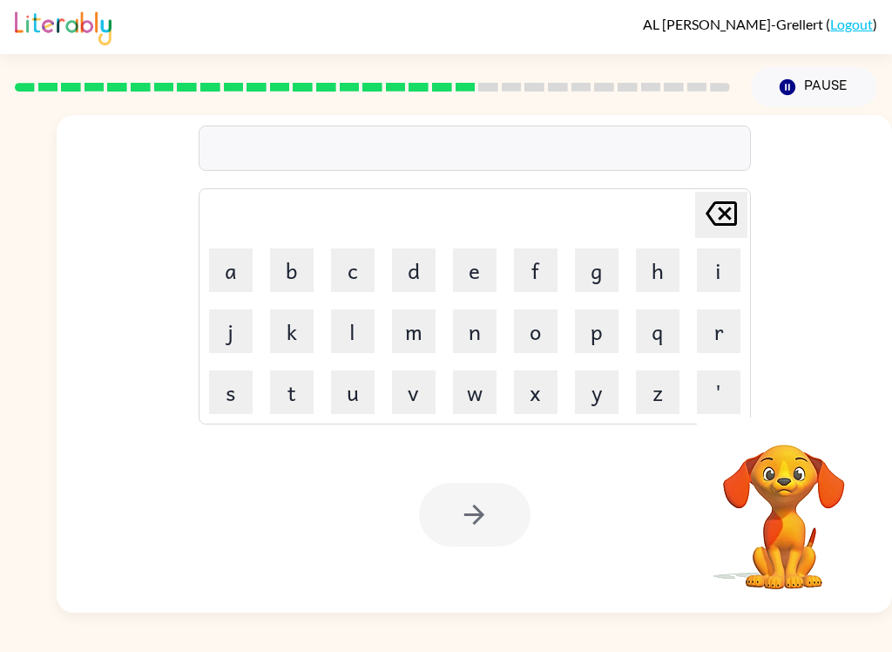
click at [418, 272] on button "d" at bounding box center [414, 270] width 44 height 44
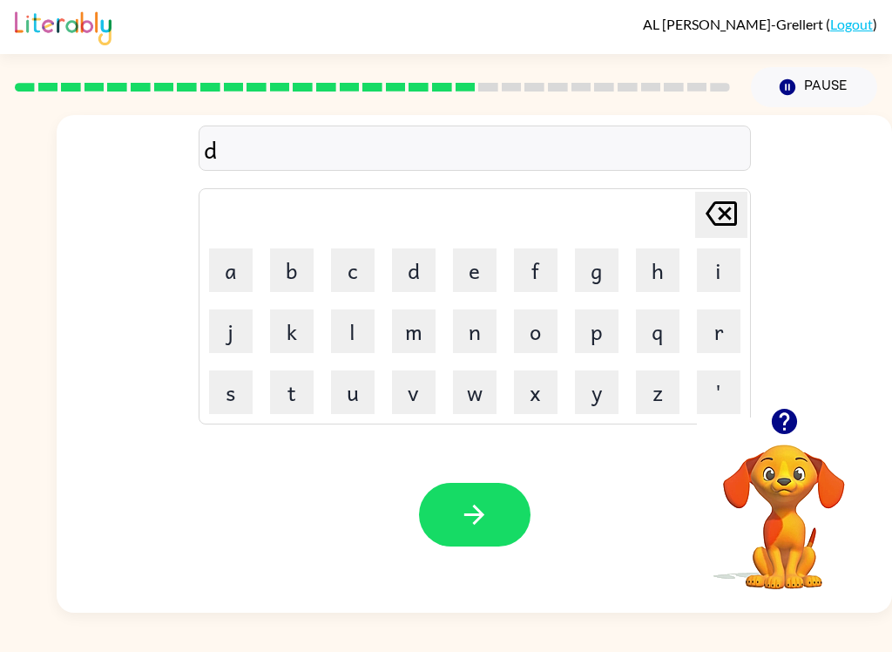
click at [363, 397] on button "u" at bounding box center [353, 392] width 44 height 44
click at [230, 387] on button "s" at bounding box center [231, 392] width 44 height 44
click at [289, 387] on button "t" at bounding box center [292, 392] width 44 height 44
click at [478, 278] on button "e" at bounding box center [475, 270] width 44 height 44
click at [411, 268] on button "d" at bounding box center [414, 270] width 44 height 44
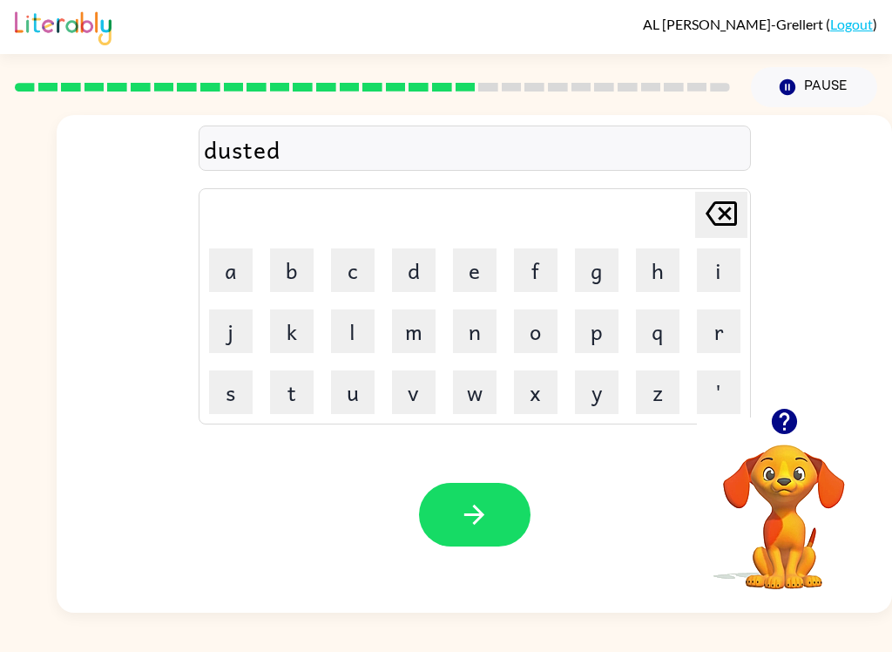
click at [484, 503] on icon "button" at bounding box center [474, 514] width 30 height 30
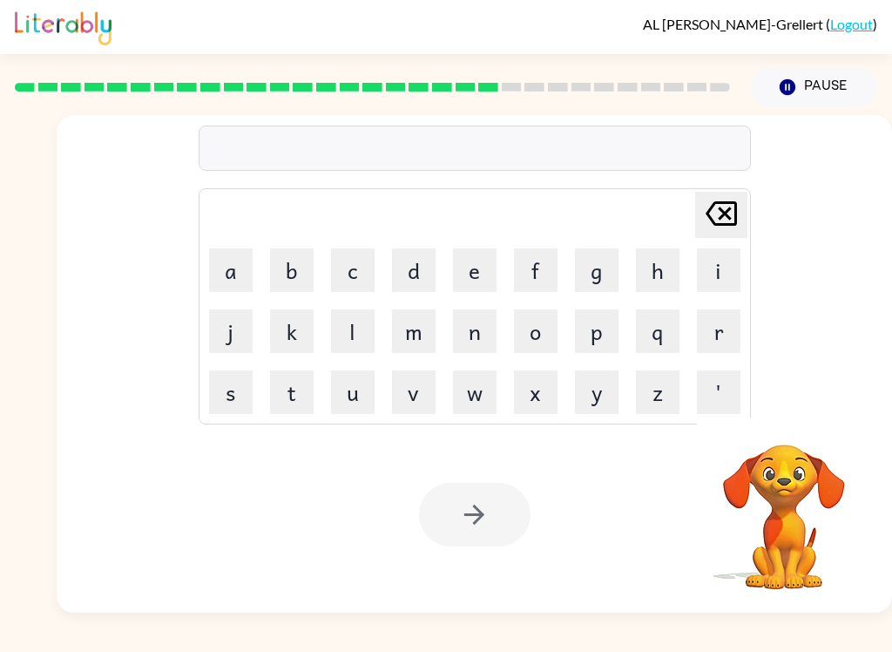
click at [242, 387] on button "s" at bounding box center [231, 392] width 44 height 44
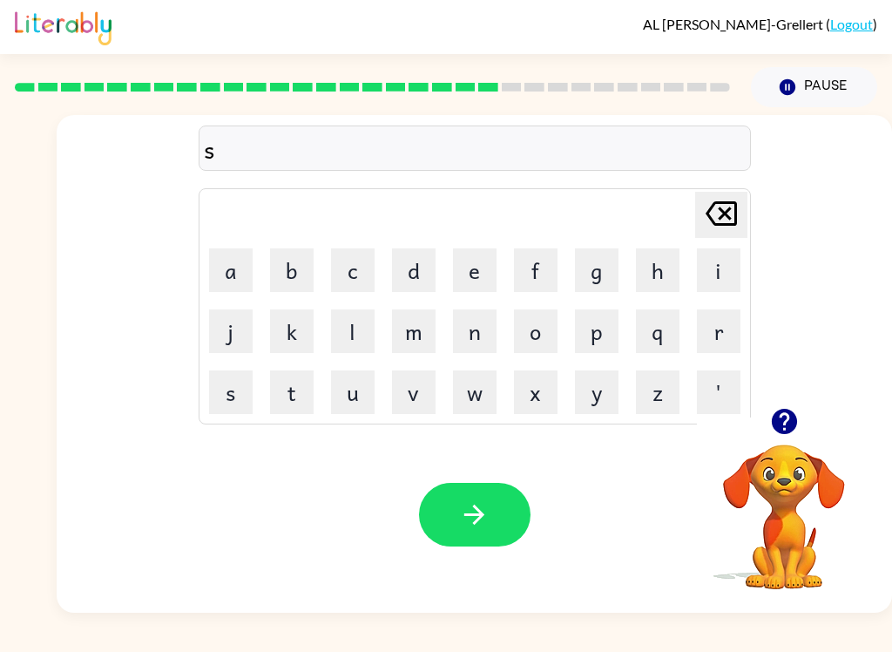
click at [472, 260] on button "e" at bounding box center [475, 270] width 44 height 44
click at [469, 326] on button "n" at bounding box center [475, 331] width 44 height 44
click at [300, 388] on button "t" at bounding box center [292, 392] width 44 height 44
click at [247, 248] on button "a" at bounding box center [231, 270] width 44 height 44
click at [598, 267] on button "g" at bounding box center [597, 270] width 44 height 44
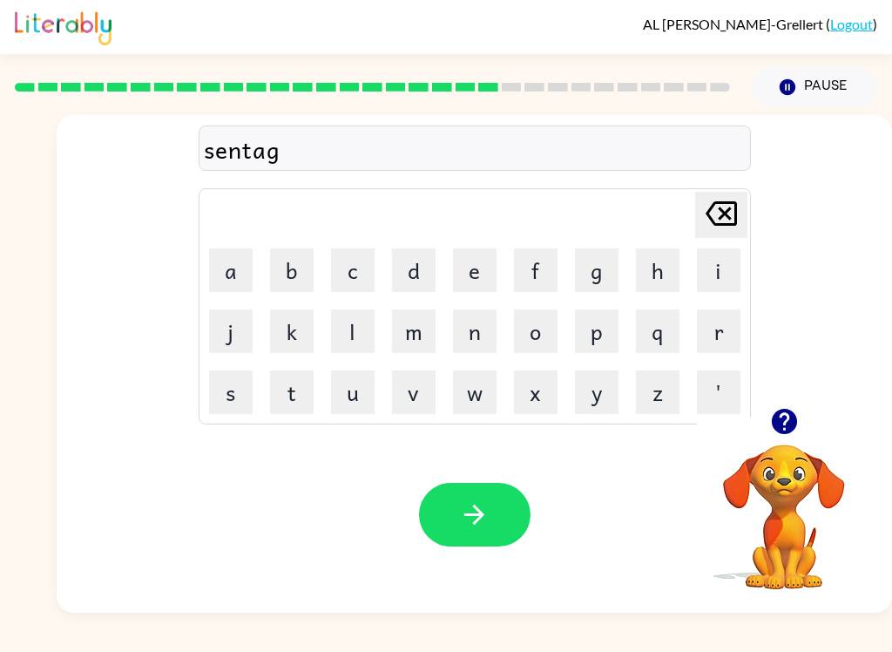
click at [728, 207] on icon "[PERSON_NAME] last character input" at bounding box center [721, 213] width 42 height 42
click at [598, 335] on button "p" at bounding box center [597, 331] width 44 height 44
click at [482, 274] on button "e" at bounding box center [475, 270] width 44 height 44
click at [478, 266] on button "e" at bounding box center [475, 270] width 44 height 44
click at [406, 285] on button "d" at bounding box center [414, 270] width 44 height 44
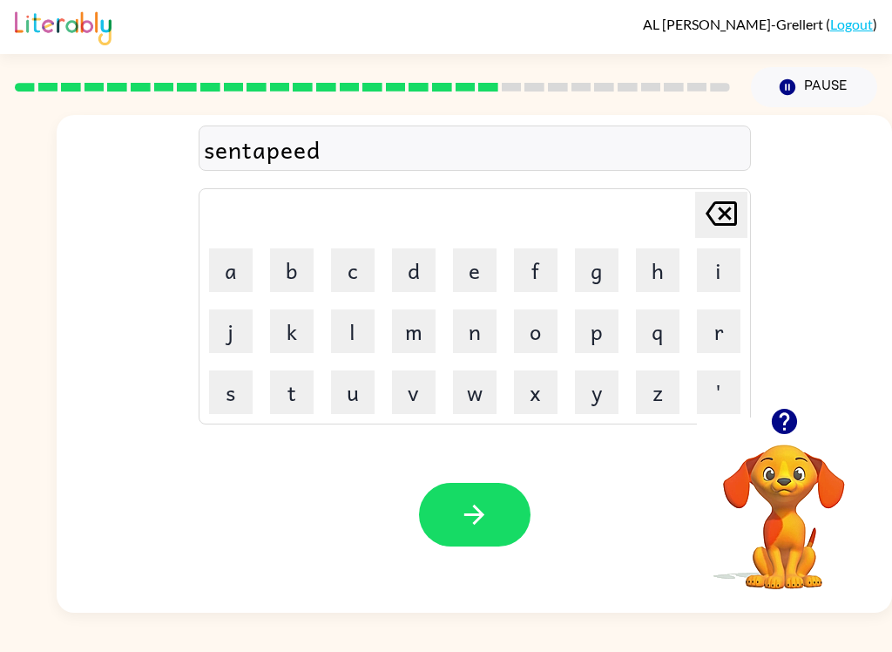
click at [723, 205] on icon "[PERSON_NAME] last character input" at bounding box center [721, 213] width 42 height 42
click at [422, 283] on button "d" at bounding box center [414, 270] width 44 height 44
click at [743, 206] on button "[PERSON_NAME] last character input" at bounding box center [721, 215] width 52 height 46
click at [481, 255] on button "e" at bounding box center [475, 270] width 44 height 44
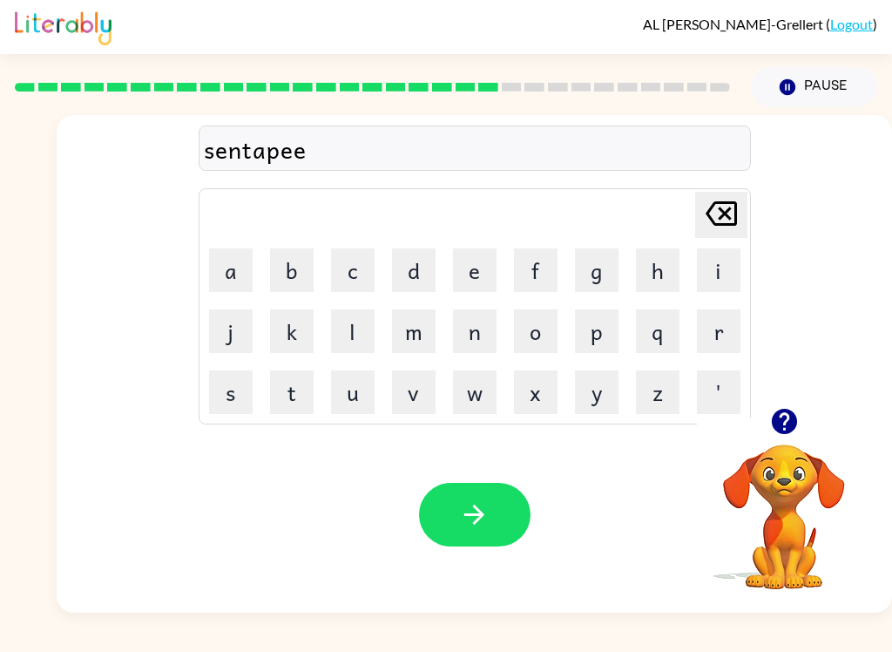
click at [422, 260] on button "d" at bounding box center [414, 270] width 44 height 44
click at [468, 508] on icon "button" at bounding box center [474, 514] width 30 height 30
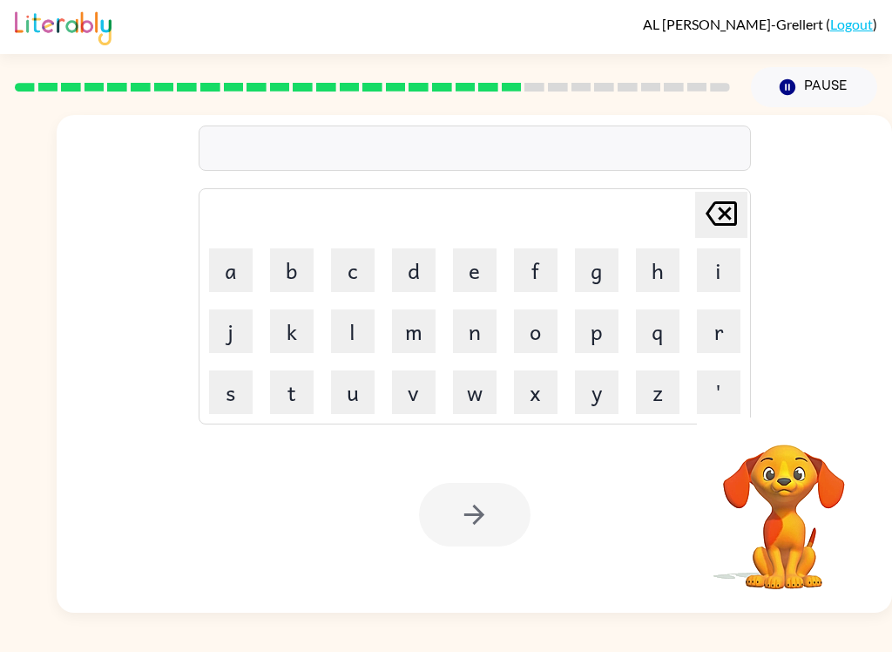
click at [713, 322] on button "r" at bounding box center [719, 331] width 44 height 44
click at [226, 268] on button "a" at bounding box center [231, 270] width 44 height 44
click at [719, 258] on button "i" at bounding box center [719, 270] width 44 height 44
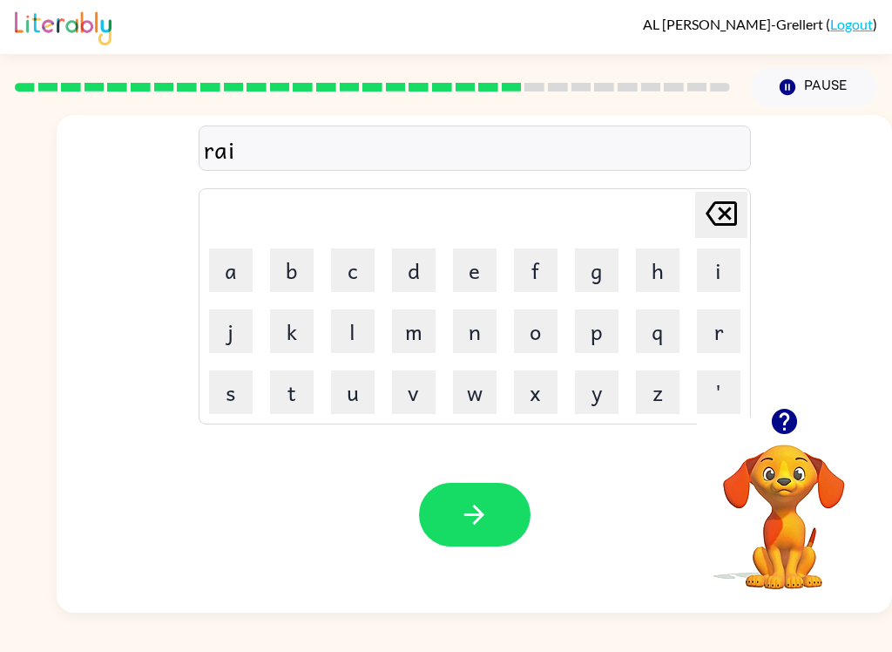
click at [472, 324] on button "n" at bounding box center [475, 331] width 44 height 44
click at [356, 268] on button "c" at bounding box center [353, 270] width 44 height 44
click at [547, 336] on button "o" at bounding box center [536, 331] width 44 height 44
click at [353, 399] on button "u" at bounding box center [353, 392] width 44 height 44
click at [294, 395] on button "t" at bounding box center [292, 392] width 44 height 44
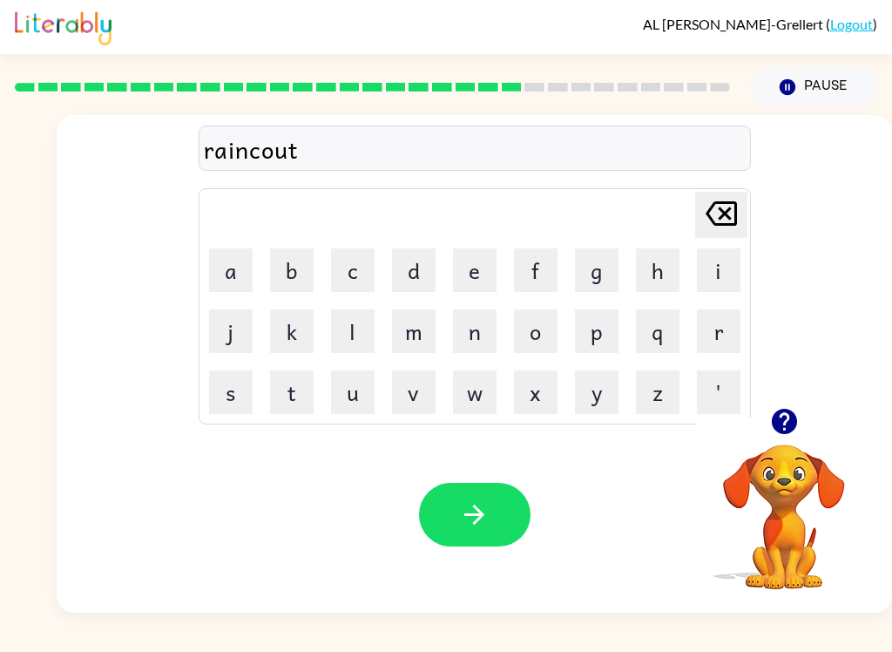
click at [490, 501] on button "button" at bounding box center [474, 515] width 111 height 64
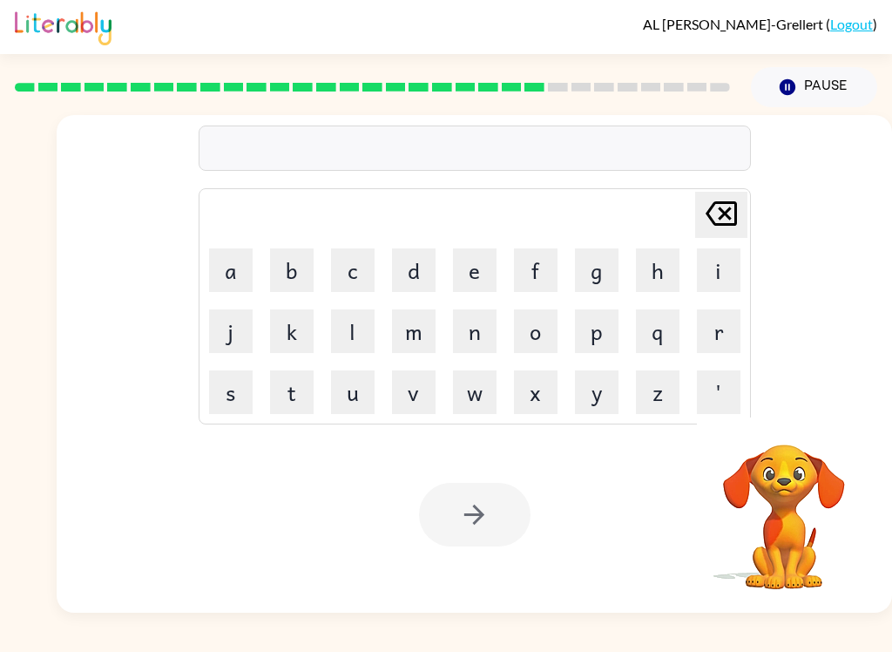
click at [418, 324] on button "m" at bounding box center [414, 331] width 44 height 44
click at [233, 257] on button "a" at bounding box center [231, 270] width 44 height 44
click at [705, 326] on button "r" at bounding box center [719, 331] width 44 height 44
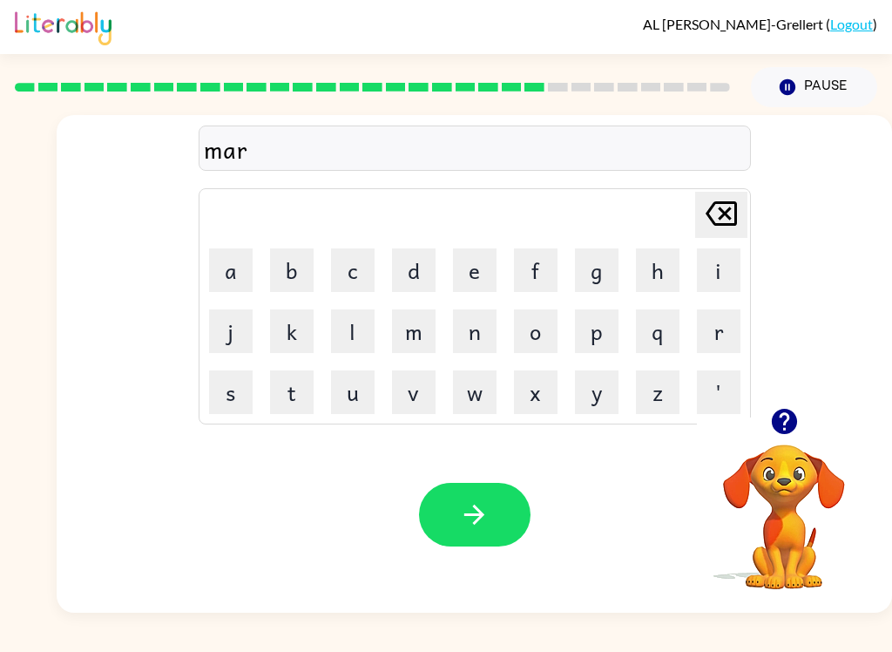
click at [300, 316] on button "k" at bounding box center [292, 331] width 44 height 44
click at [489, 262] on button "e" at bounding box center [475, 270] width 44 height 44
click at [712, 334] on button "r" at bounding box center [719, 331] width 44 height 44
click at [495, 507] on button "button" at bounding box center [474, 515] width 111 height 64
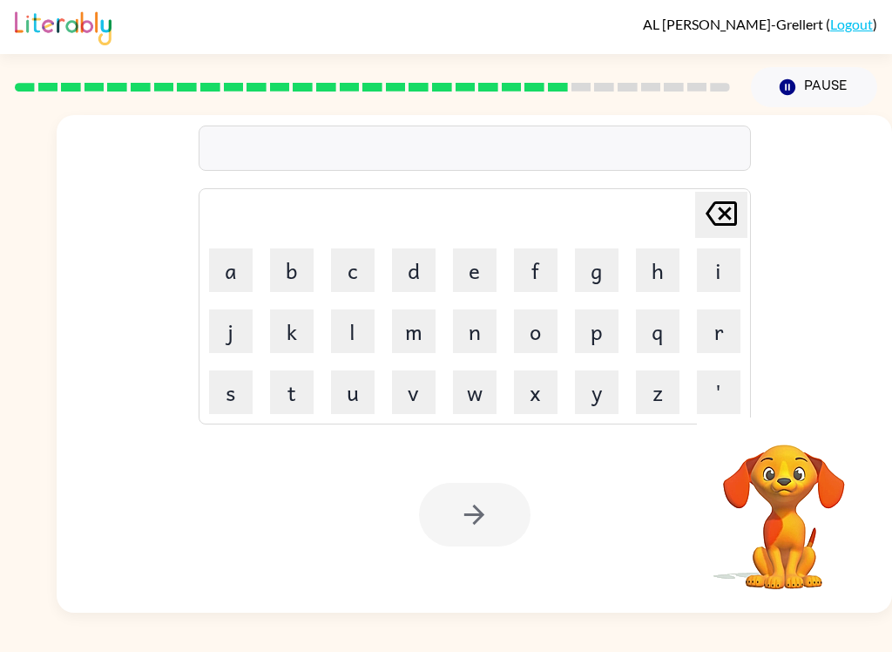
click at [480, 272] on button "e" at bounding box center [475, 270] width 44 height 44
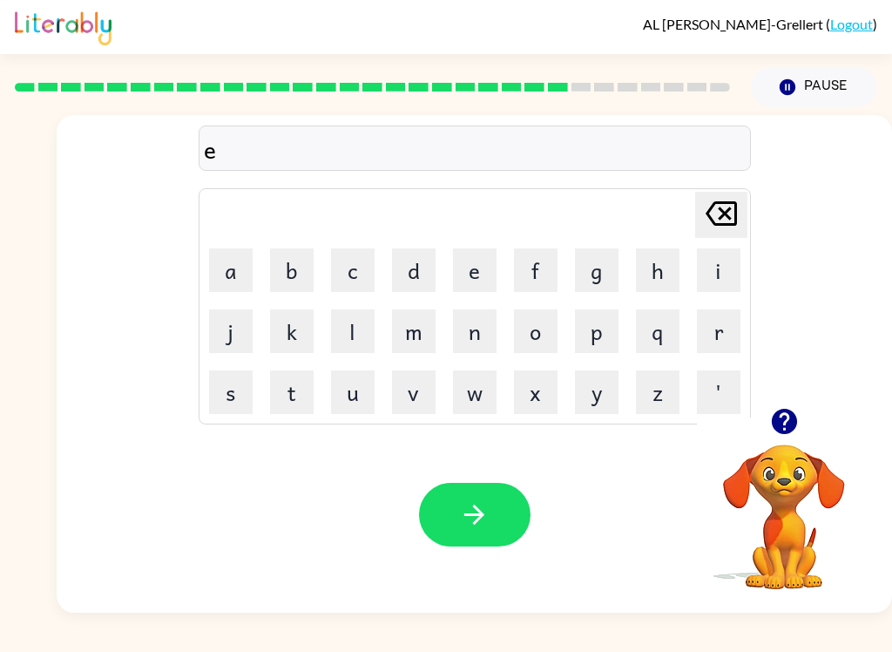
click at [420, 268] on button "d" at bounding box center [414, 270] width 44 height 44
click at [414, 402] on button "v" at bounding box center [414, 392] width 44 height 44
click at [231, 280] on button "a" at bounding box center [231, 270] width 44 height 44
click at [476, 334] on button "n" at bounding box center [475, 331] width 44 height 44
click at [355, 269] on button "c" at bounding box center [353, 270] width 44 height 44
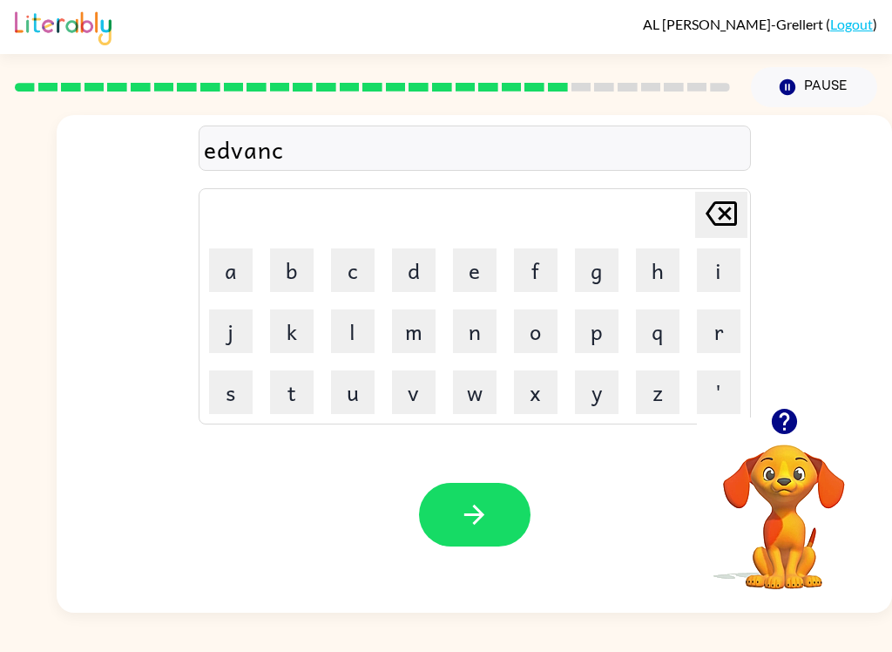
click at [720, 266] on button "i" at bounding box center [719, 270] width 44 height 44
click at [456, 332] on button "n" at bounding box center [475, 331] width 44 height 44
click at [608, 263] on button "g" at bounding box center [597, 270] width 44 height 44
click at [502, 495] on button "button" at bounding box center [474, 515] width 111 height 64
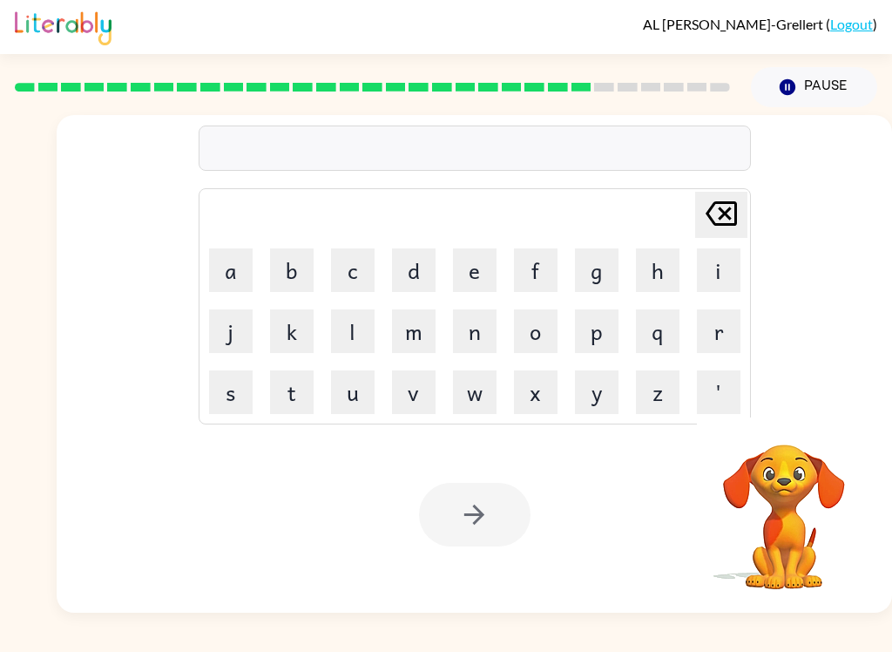
click at [580, 280] on button "g" at bounding box center [597, 270] width 44 height 44
click at [534, 333] on button "o" at bounding box center [536, 331] width 44 height 44
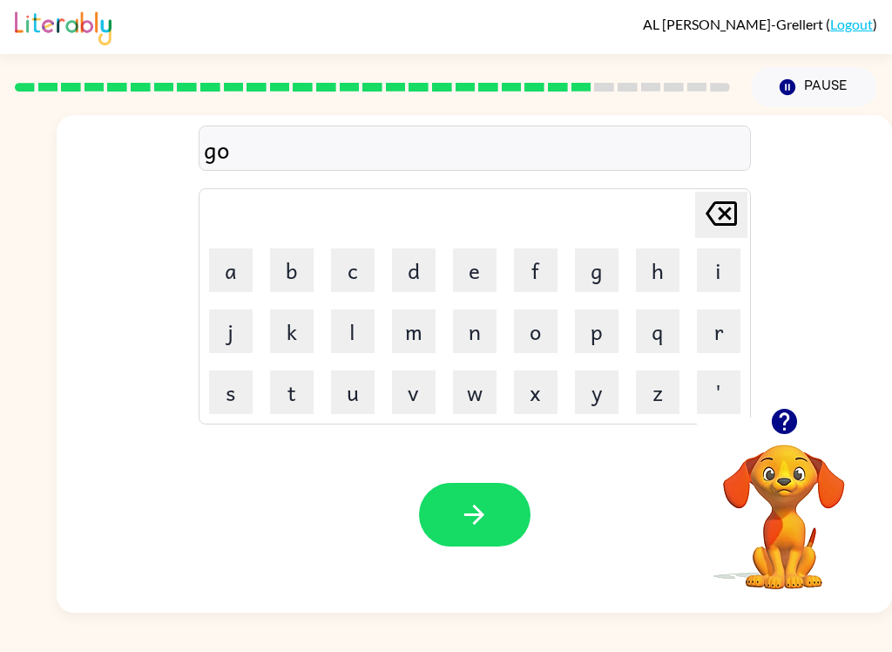
click at [813, 477] on video "Your browser must support playing .mp4 files to use Literably. Please try using…" at bounding box center [784, 504] width 174 height 174
click at [786, 415] on icon "button" at bounding box center [784, 421] width 30 height 30
click at [290, 265] on button "b" at bounding box center [292, 270] width 44 height 44
click at [358, 334] on button "l" at bounding box center [353, 331] width 44 height 44
click at [470, 266] on button "e" at bounding box center [475, 270] width 44 height 44
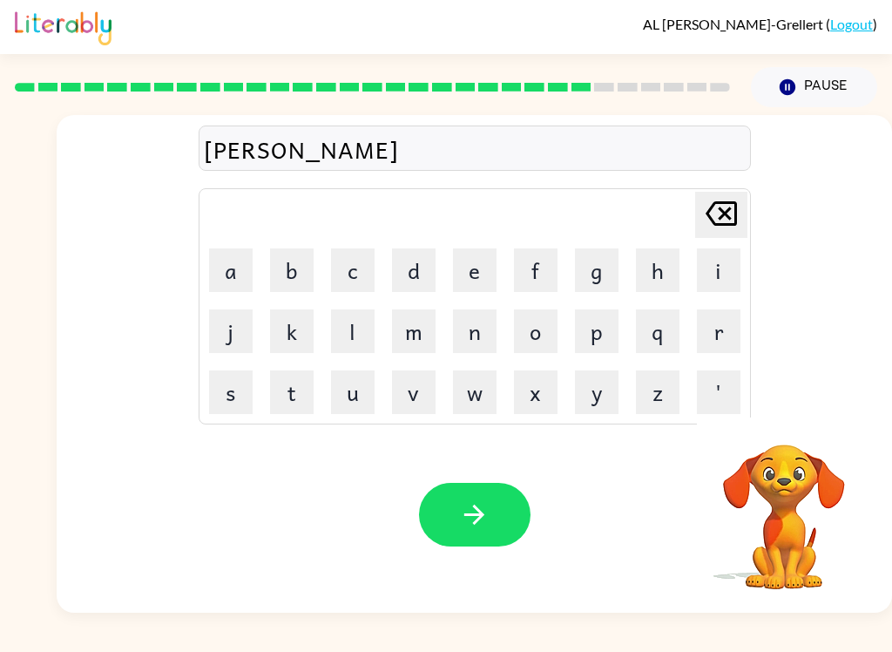
click at [479, 328] on button "n" at bounding box center [475, 331] width 44 height 44
click at [482, 508] on icon "button" at bounding box center [474, 514] width 30 height 30
click at [605, 266] on button "g" at bounding box center [597, 270] width 44 height 44
click at [550, 335] on button "o" at bounding box center [536, 331] width 44 height 44
click at [416, 396] on button "v" at bounding box center [414, 392] width 44 height 44
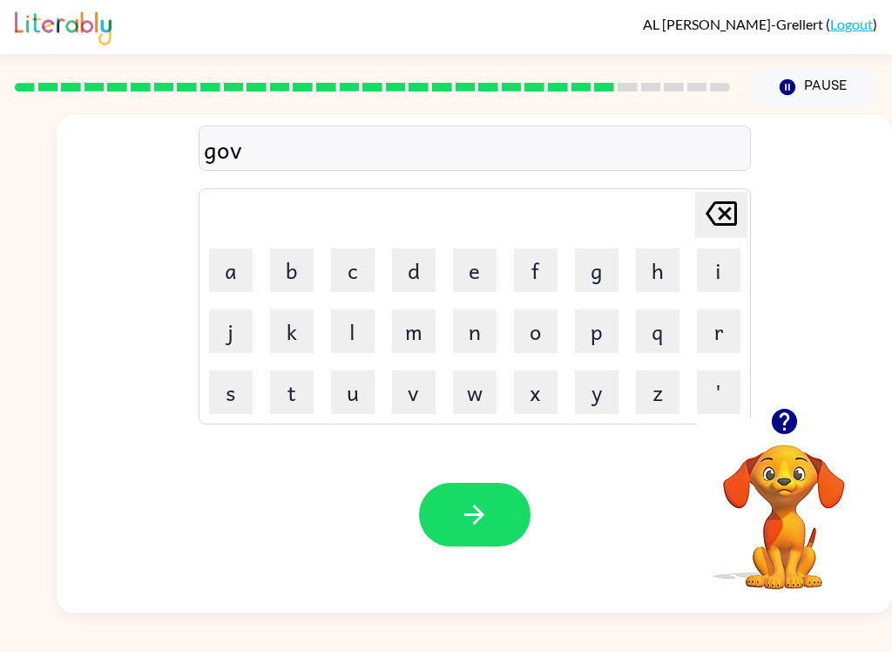
click at [486, 275] on button "e" at bounding box center [475, 270] width 44 height 44
click at [705, 338] on button "r" at bounding box center [719, 331] width 44 height 44
click at [413, 330] on button "m" at bounding box center [414, 331] width 44 height 44
click at [463, 264] on button "e" at bounding box center [475, 270] width 44 height 44
click at [465, 330] on button "n" at bounding box center [475, 331] width 44 height 44
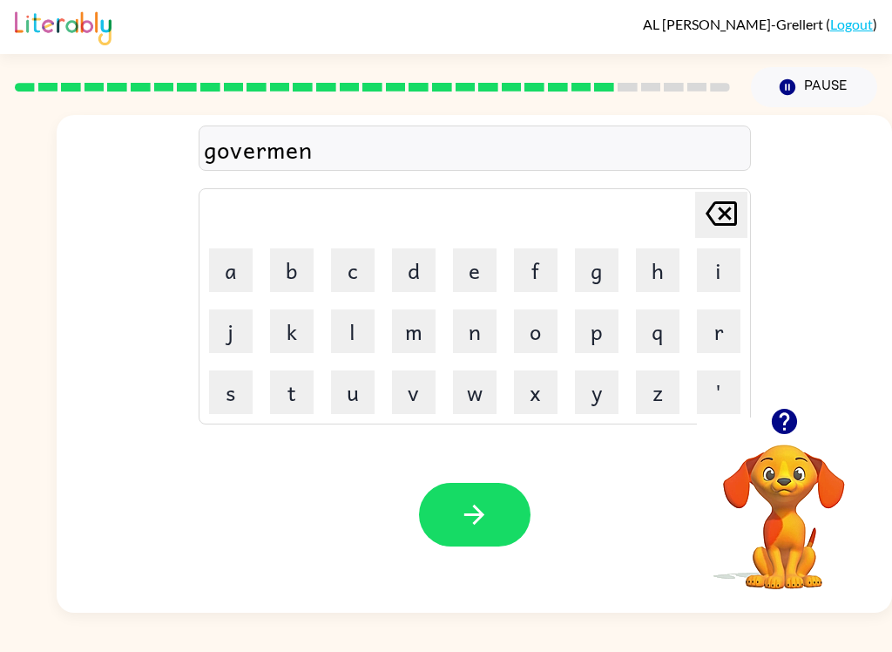
click at [294, 393] on button "t" at bounding box center [292, 392] width 44 height 44
click at [504, 509] on button "button" at bounding box center [474, 515] width 111 height 64
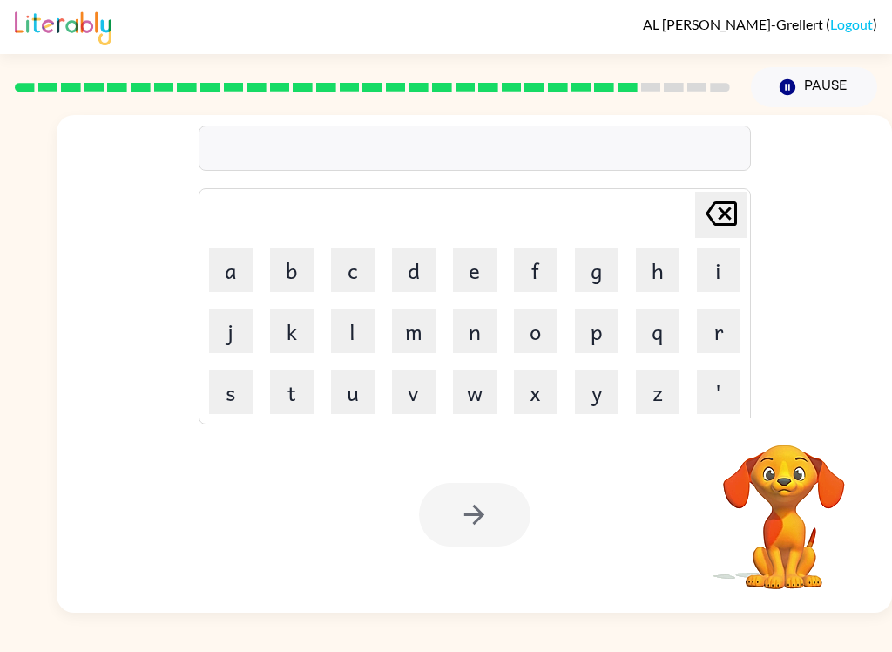
click at [223, 399] on button "s" at bounding box center [231, 392] width 44 height 44
click at [298, 391] on button "t" at bounding box center [292, 392] width 44 height 44
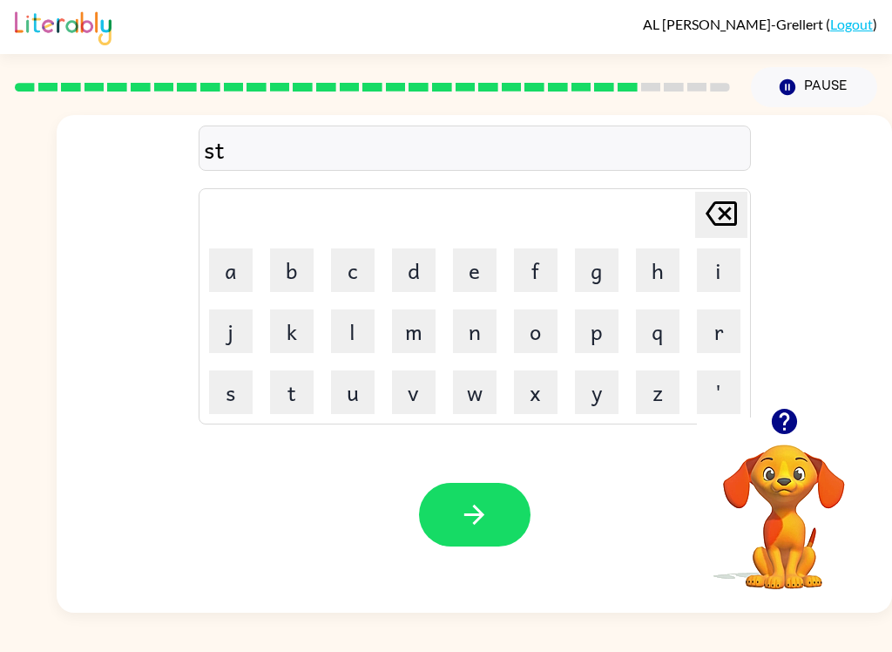
click at [703, 336] on button "r" at bounding box center [719, 331] width 44 height 44
click at [233, 267] on button "a" at bounding box center [231, 270] width 44 height 44
click at [469, 334] on button "n" at bounding box center [475, 331] width 44 height 44
click at [456, 512] on button "button" at bounding box center [474, 515] width 111 height 64
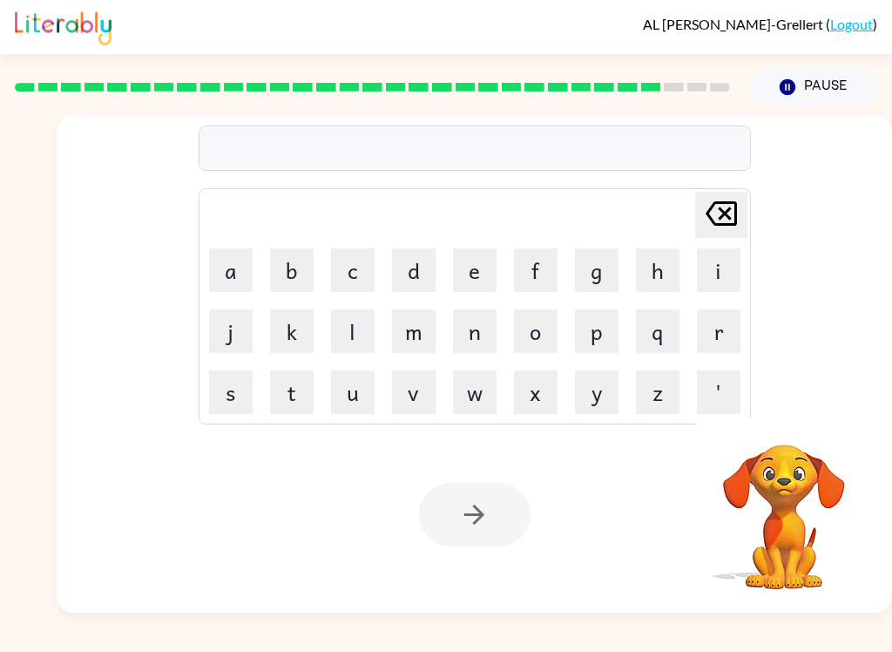
click at [244, 386] on button "s" at bounding box center [231, 392] width 44 height 44
click at [659, 267] on button "h" at bounding box center [658, 270] width 44 height 44
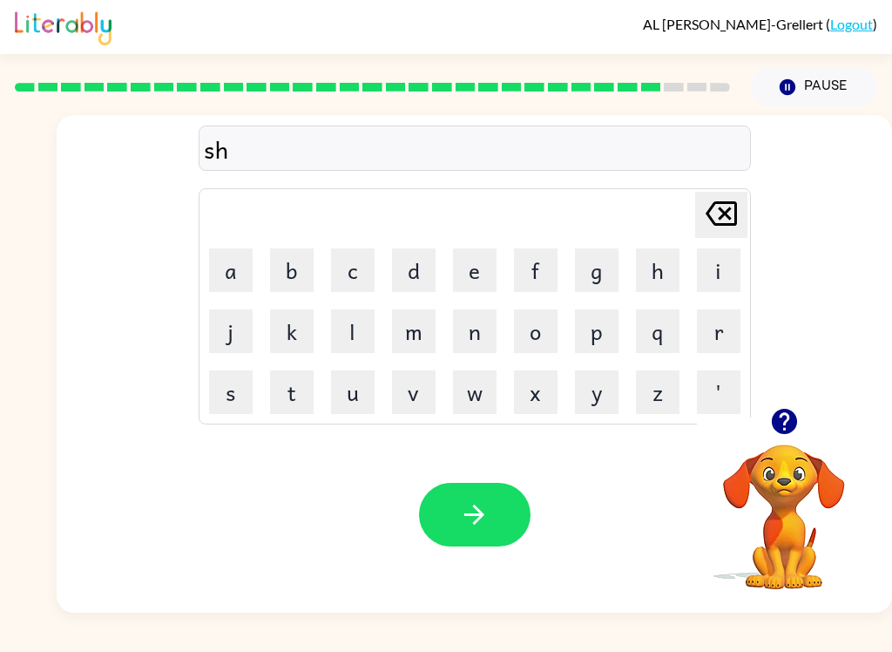
click at [229, 266] on button "a" at bounding box center [231, 270] width 44 height 44
click at [592, 316] on button "p" at bounding box center [597, 331] width 44 height 44
click at [477, 267] on button "e" at bounding box center [475, 270] width 44 height 44
click at [478, 500] on icon "button" at bounding box center [474, 514] width 30 height 30
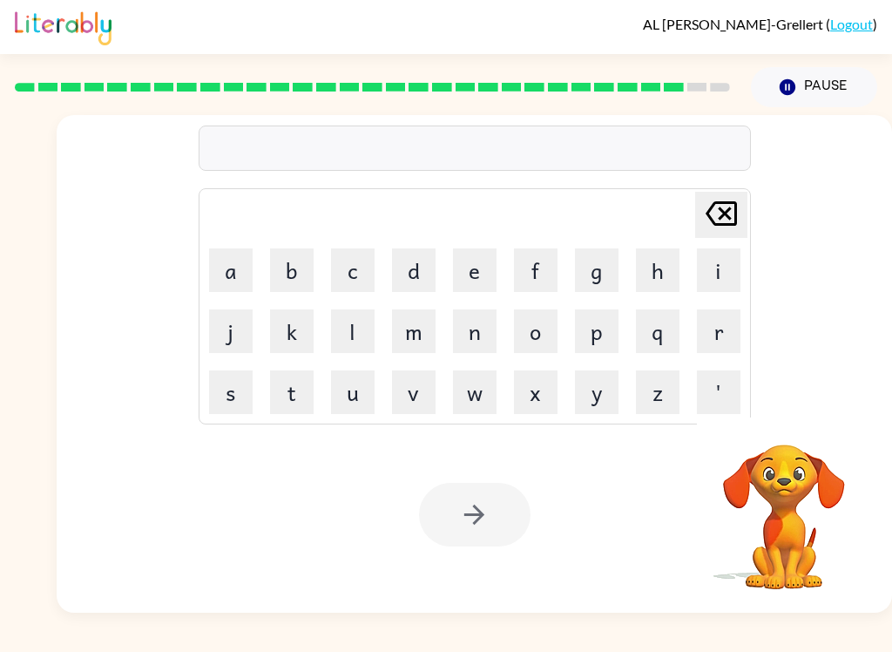
click at [475, 274] on button "e" at bounding box center [475, 270] width 44 height 44
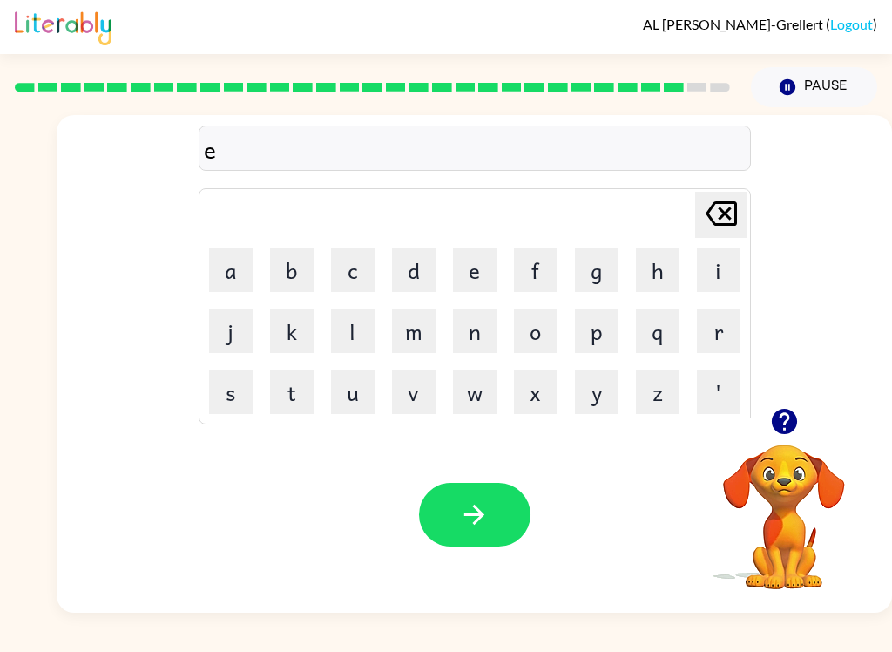
click at [539, 386] on button "x" at bounding box center [536, 392] width 44 height 44
click at [223, 269] on button "a" at bounding box center [231, 270] width 44 height 44
click at [359, 316] on button "l" at bounding box center [353, 331] width 44 height 44
click at [486, 280] on button "e" at bounding box center [475, 270] width 44 height 44
click at [477, 328] on button "n" at bounding box center [475, 331] width 44 height 44
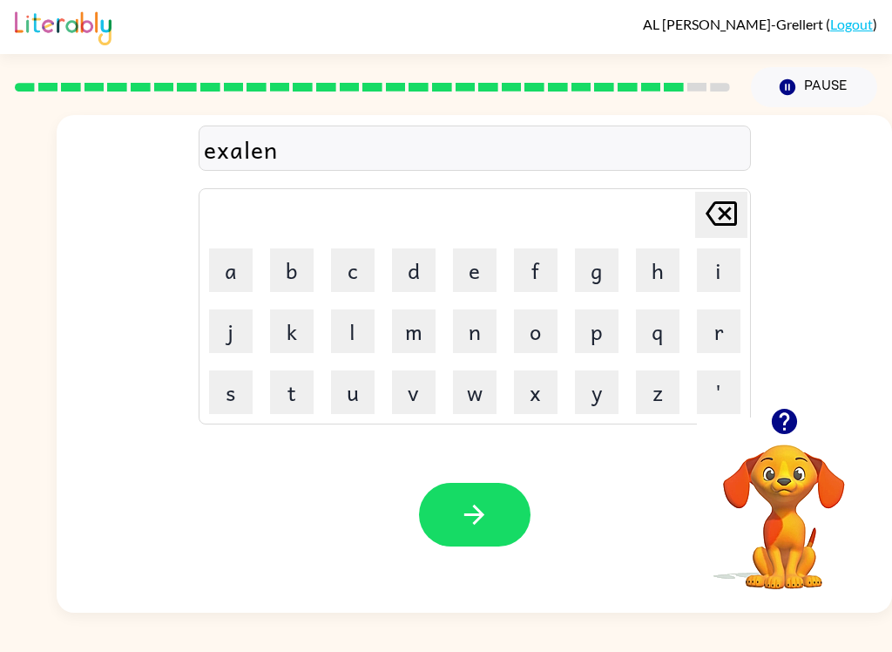
click at [305, 382] on button "t" at bounding box center [292, 392] width 44 height 44
click at [493, 519] on button "button" at bounding box center [474, 515] width 111 height 64
click at [239, 341] on button "j" at bounding box center [231, 331] width 44 height 44
click at [250, 276] on button "a" at bounding box center [231, 270] width 44 height 44
click at [477, 387] on button "w" at bounding box center [475, 392] width 44 height 44
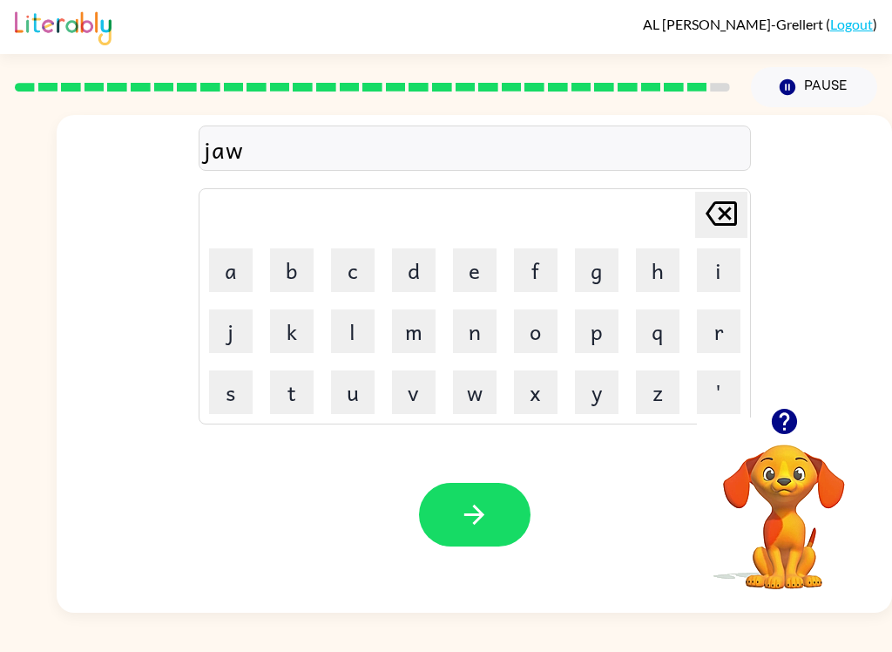
click at [281, 278] on button "b" at bounding box center [292, 270] width 44 height 44
click at [719, 320] on button "r" at bounding box center [719, 331] width 44 height 44
click at [226, 252] on button "a" at bounding box center [231, 270] width 44 height 44
click at [295, 323] on button "k" at bounding box center [292, 331] width 44 height 44
click at [469, 278] on button "e" at bounding box center [475, 270] width 44 height 44
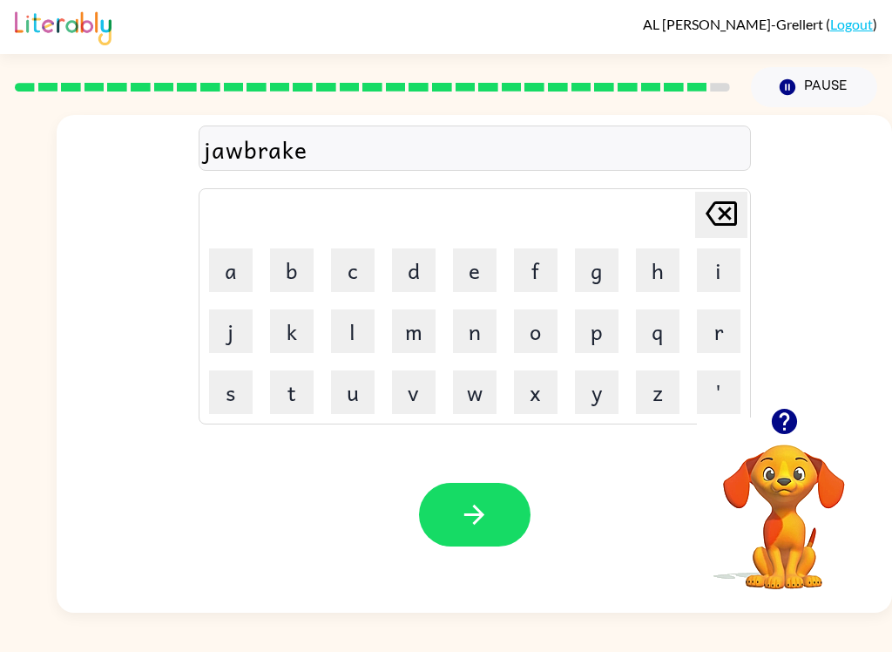
click at [717, 330] on button "r" at bounding box center [719, 331] width 44 height 44
click at [449, 500] on button "button" at bounding box center [474, 515] width 111 height 64
